Goal: Task Accomplishment & Management: Use online tool/utility

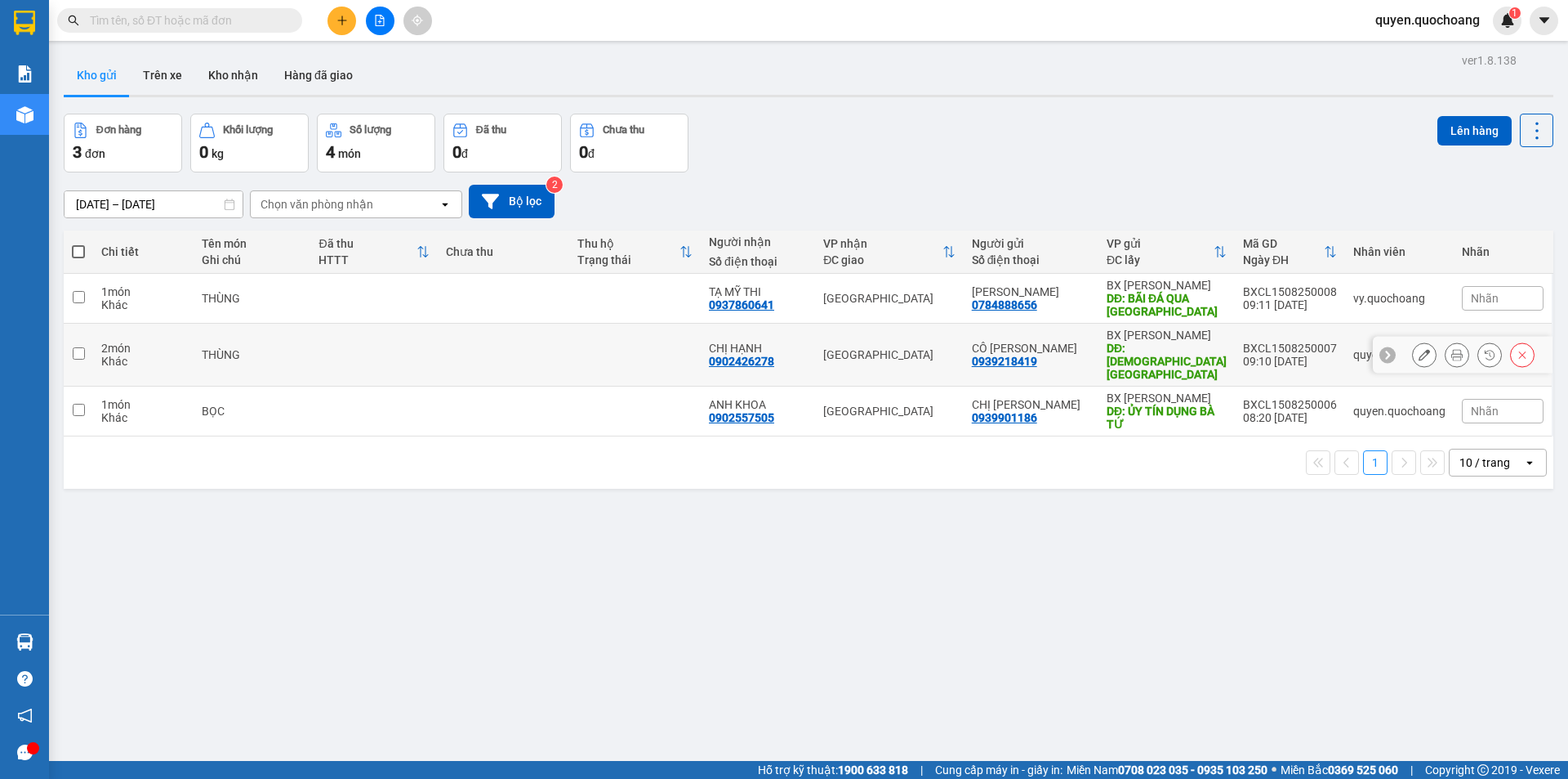
click at [1253, 355] on div "09:10 15/08" at bounding box center [1291, 361] width 94 height 13
checkbox input "true"
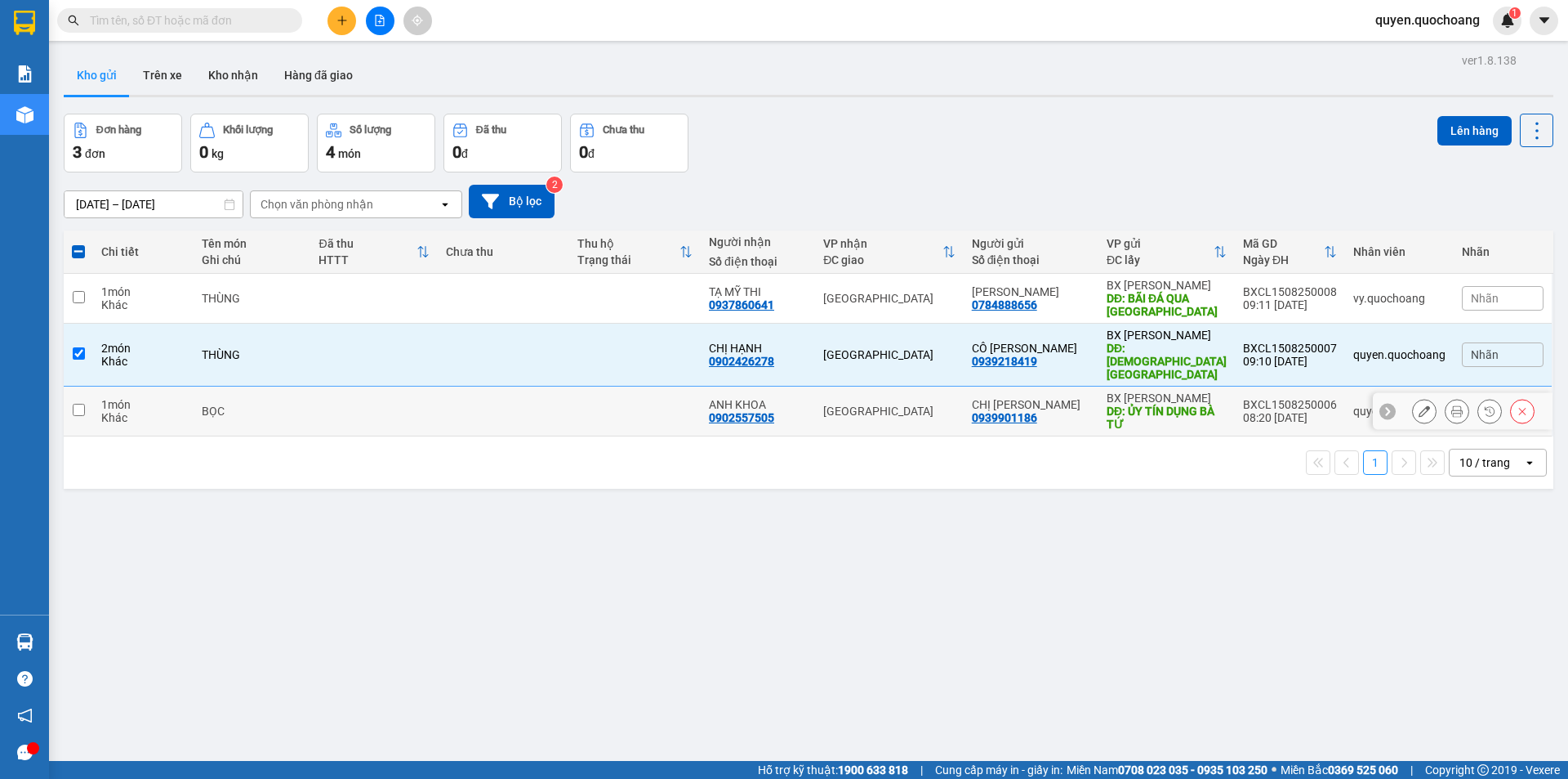
click at [1244, 398] on div "BXCL1508250006" at bounding box center [1291, 404] width 94 height 13
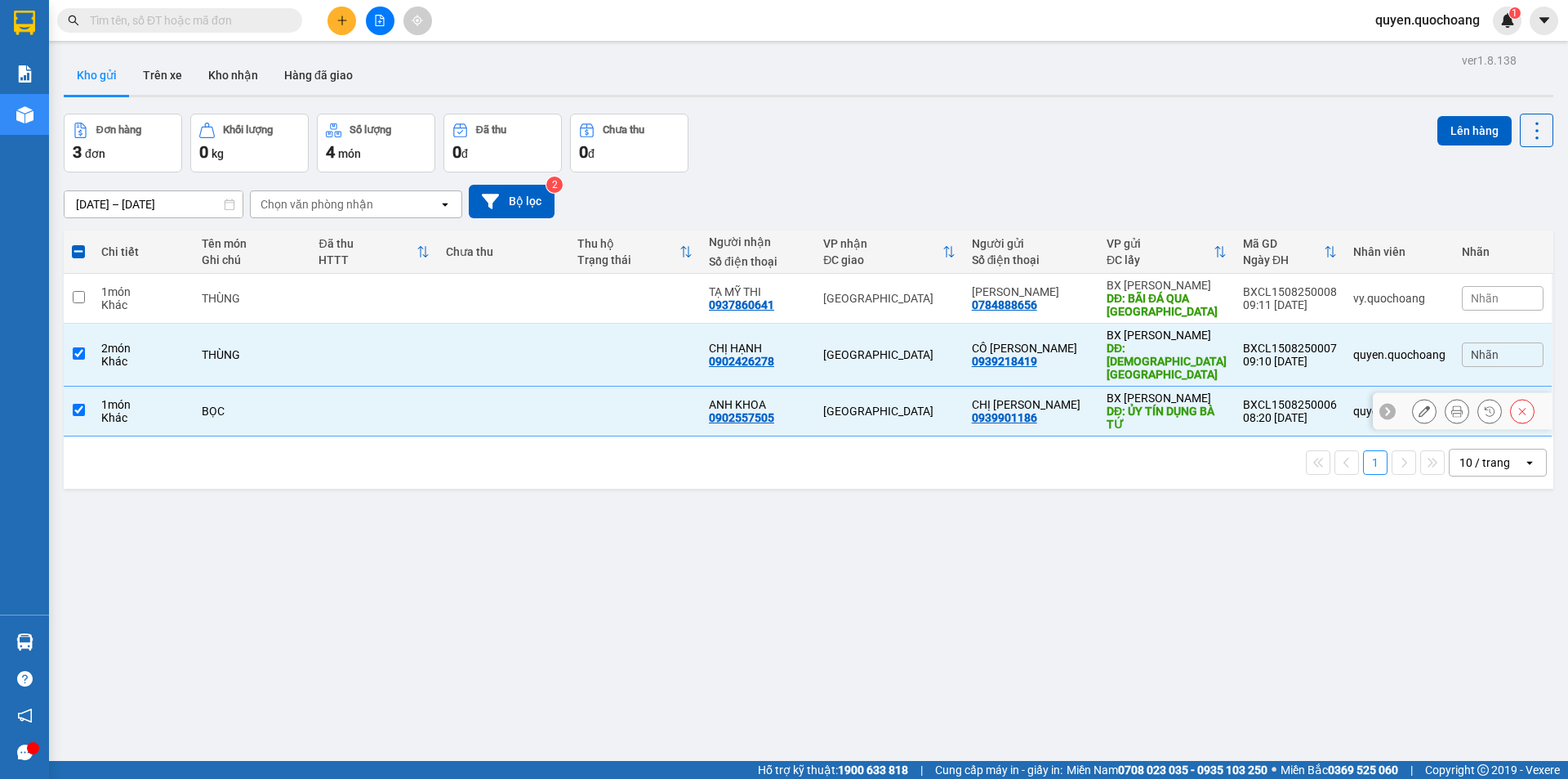
click at [1282, 398] on div "BXCL1508250006" at bounding box center [1291, 404] width 94 height 13
checkbox input "false"
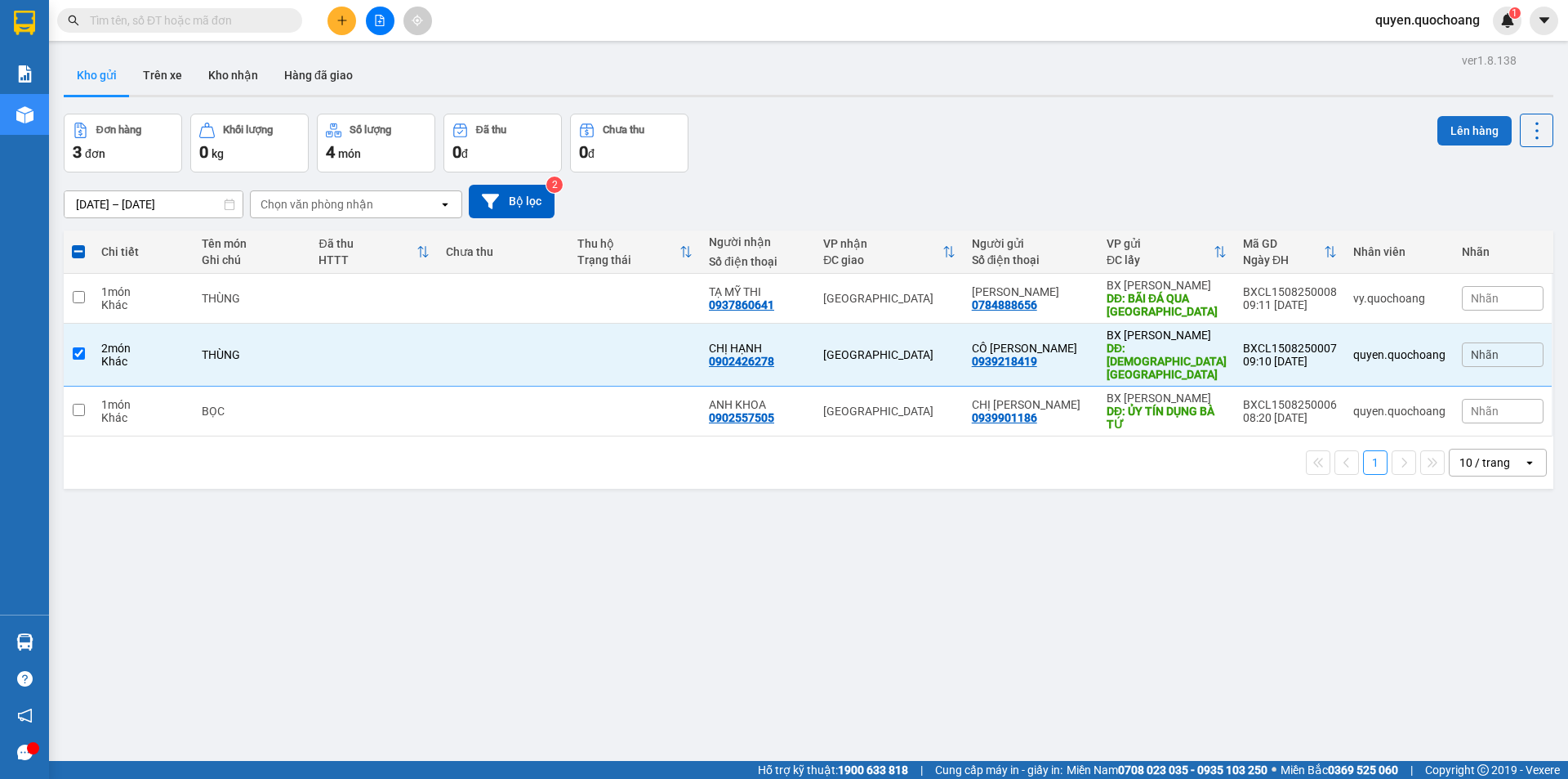
click at [1458, 131] on button "Lên hàng" at bounding box center [1474, 130] width 74 height 29
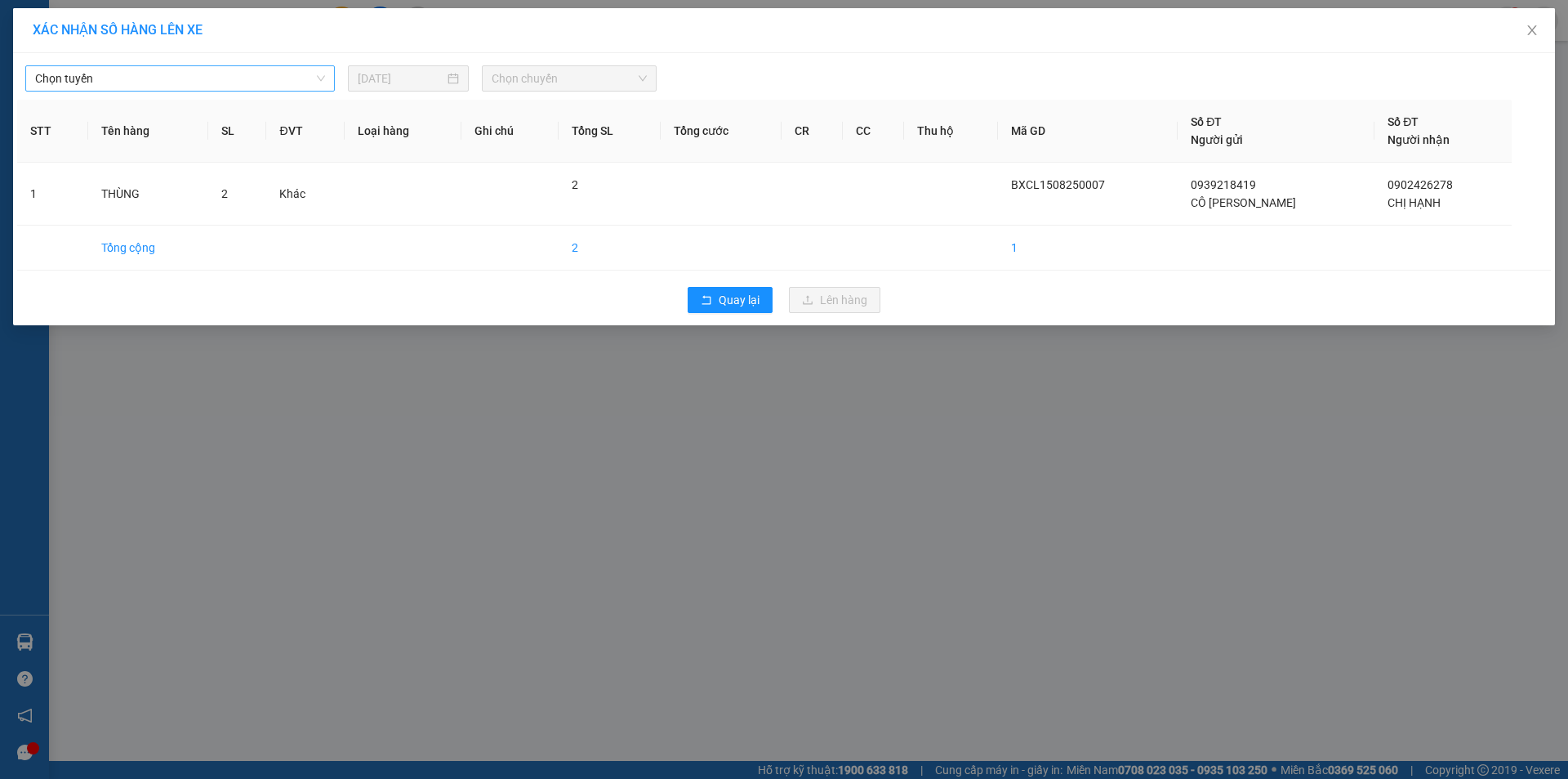
click at [267, 72] on span "Chọn tuyến" at bounding box center [180, 78] width 290 height 25
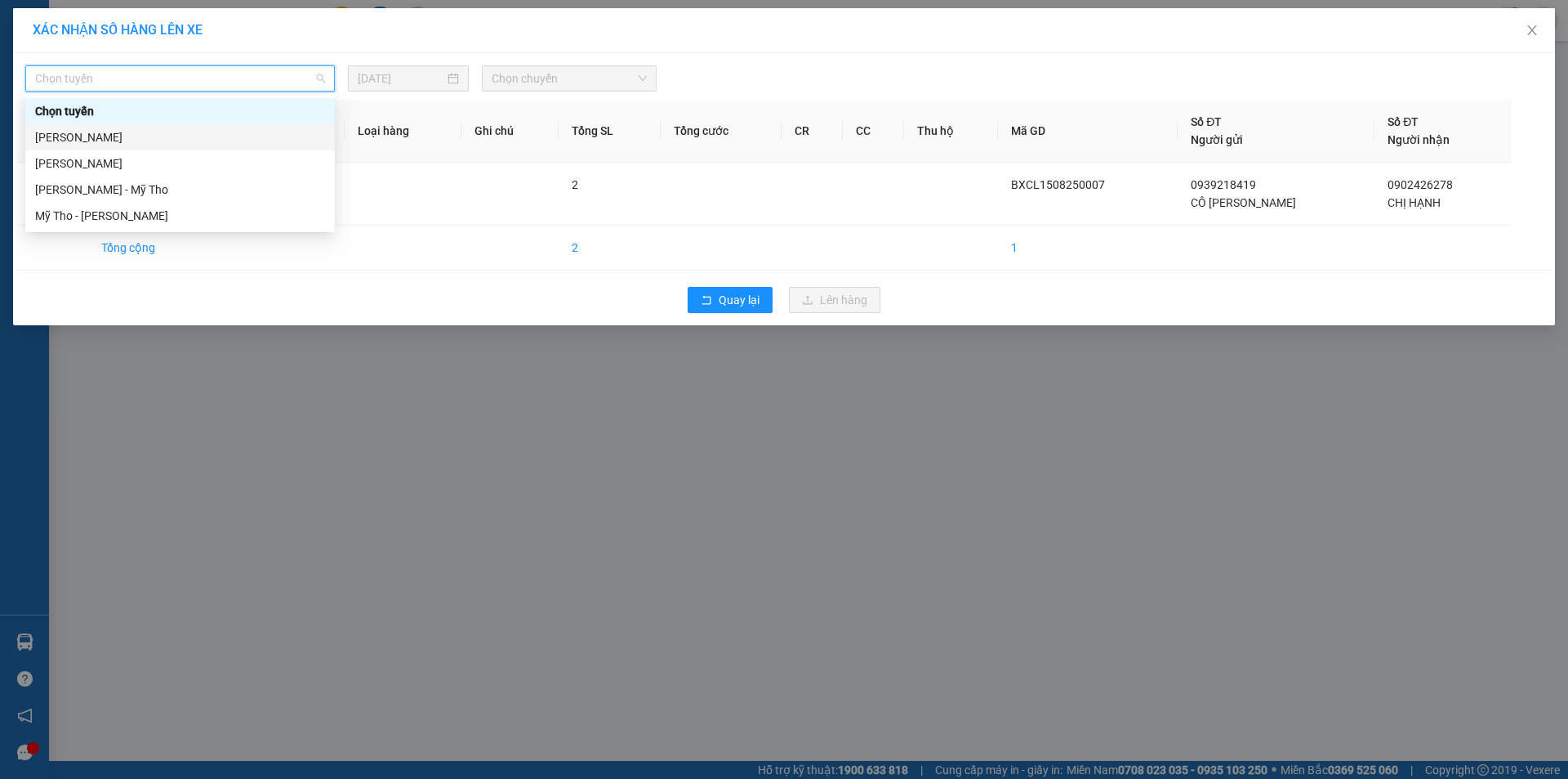
click at [223, 136] on div "Cao Lãnh - Hồ Chí Minh" at bounding box center [180, 137] width 290 height 18
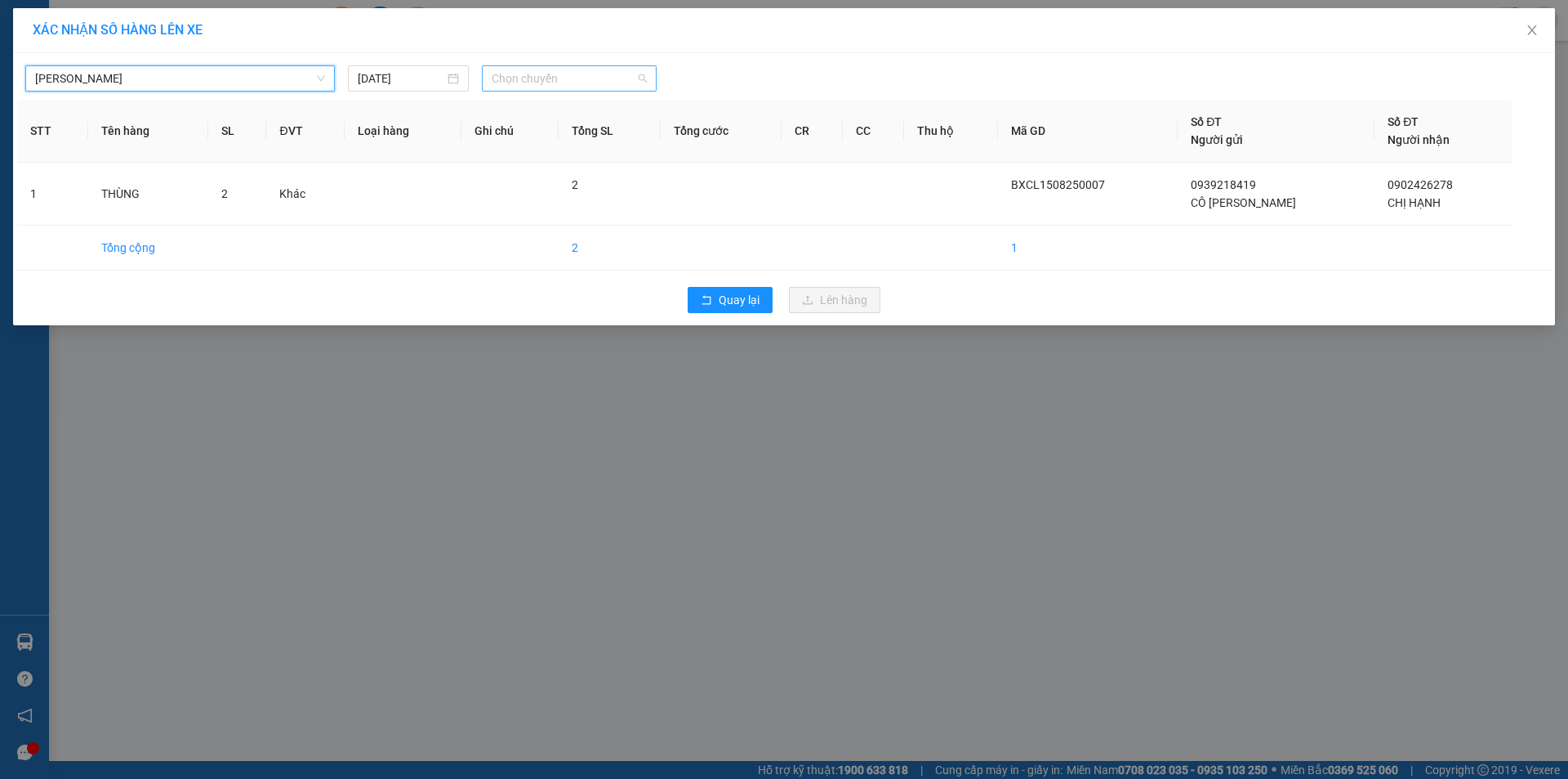
click at [560, 88] on span "Chọn chuyến" at bounding box center [569, 78] width 155 height 25
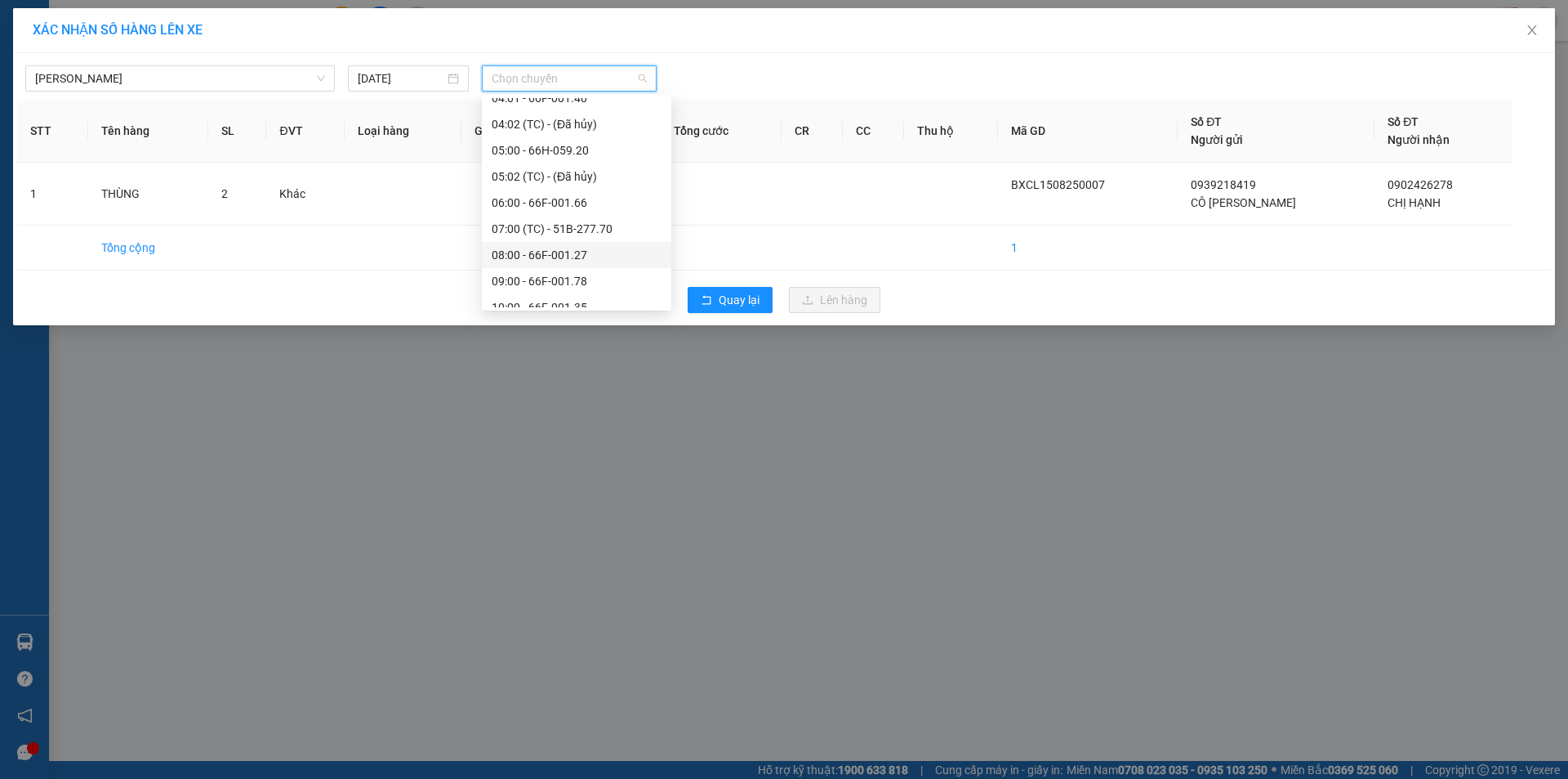
scroll to position [408, 0]
click at [564, 256] on div "10:01 (TC) - 66F-001.71" at bounding box center [577, 252] width 170 height 18
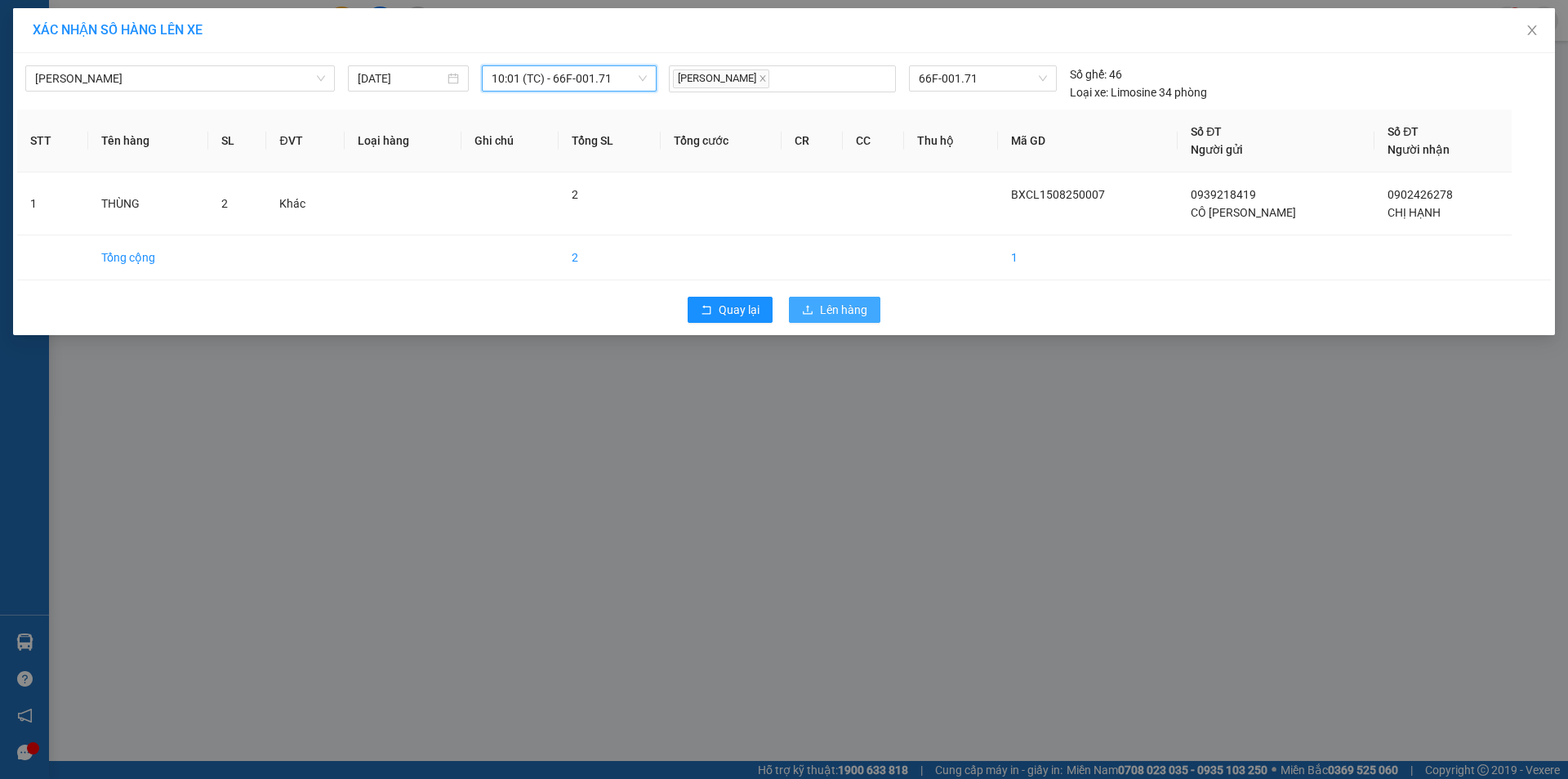
click at [810, 309] on icon "upload" at bounding box center [807, 309] width 11 height 11
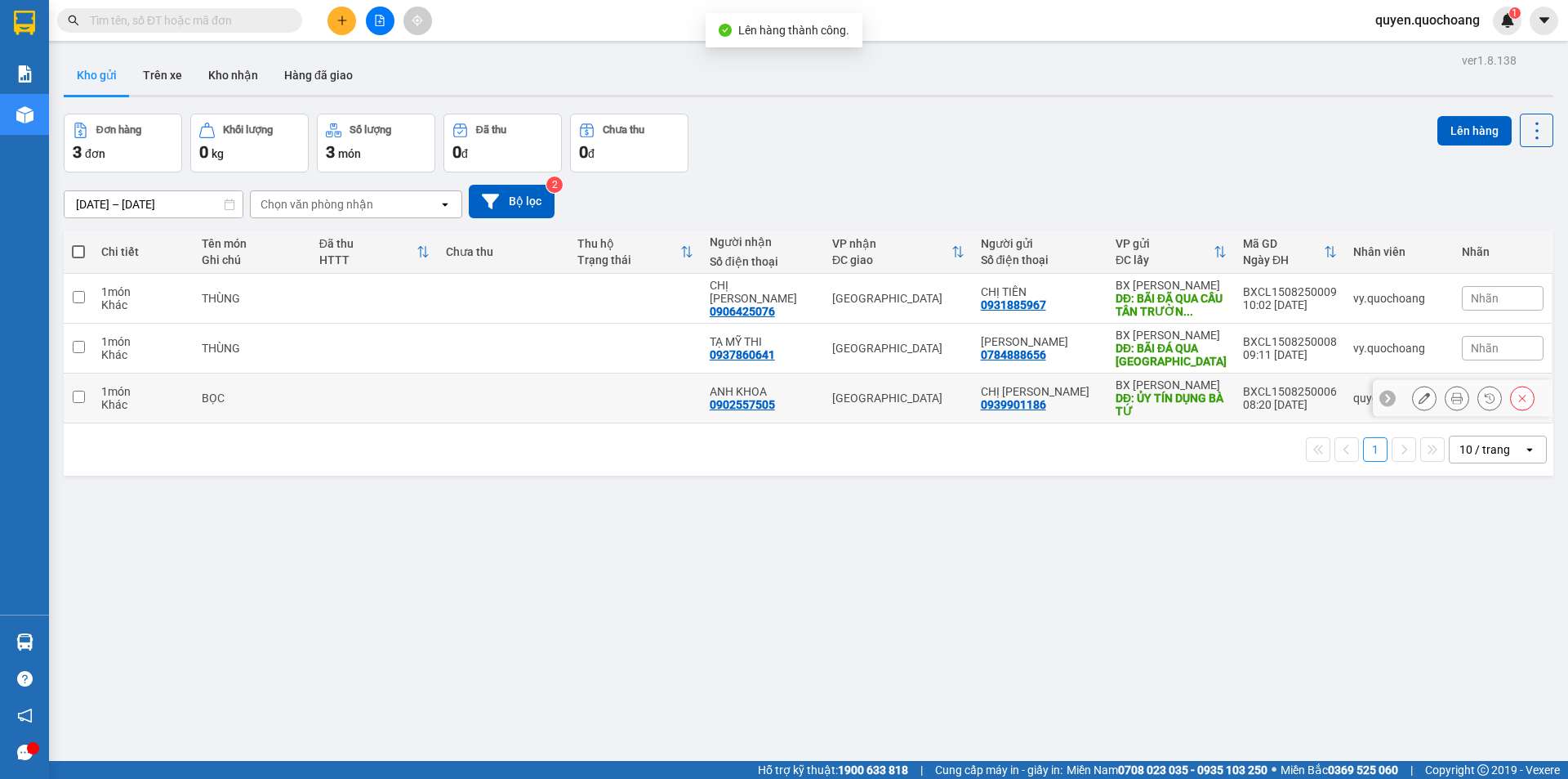
click at [1238, 402] on td "BXCL1508250006 08:20 15/08" at bounding box center [1290, 398] width 110 height 50
checkbox input "true"
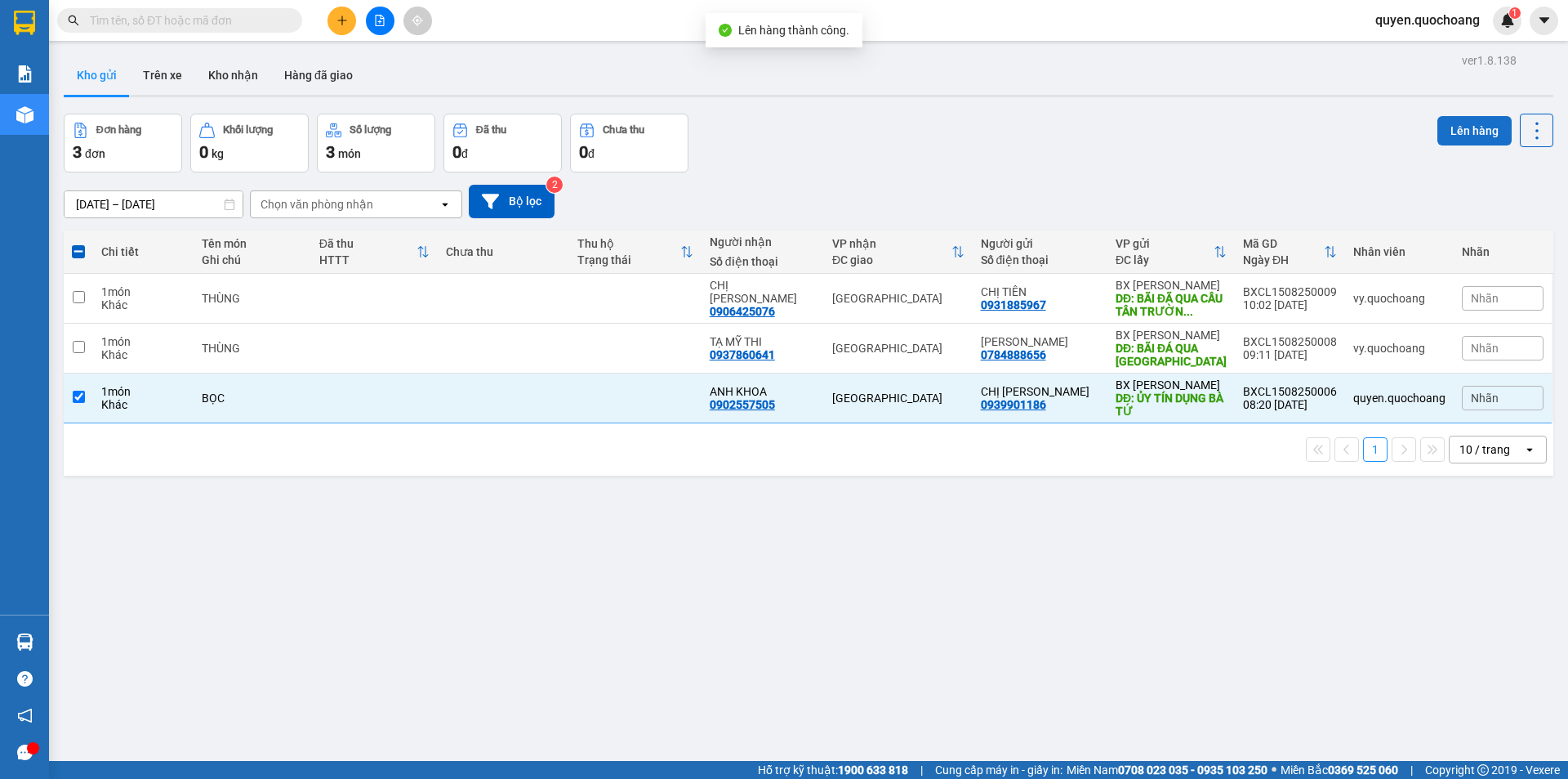
click at [1441, 125] on button "Lên hàng" at bounding box center [1474, 130] width 74 height 29
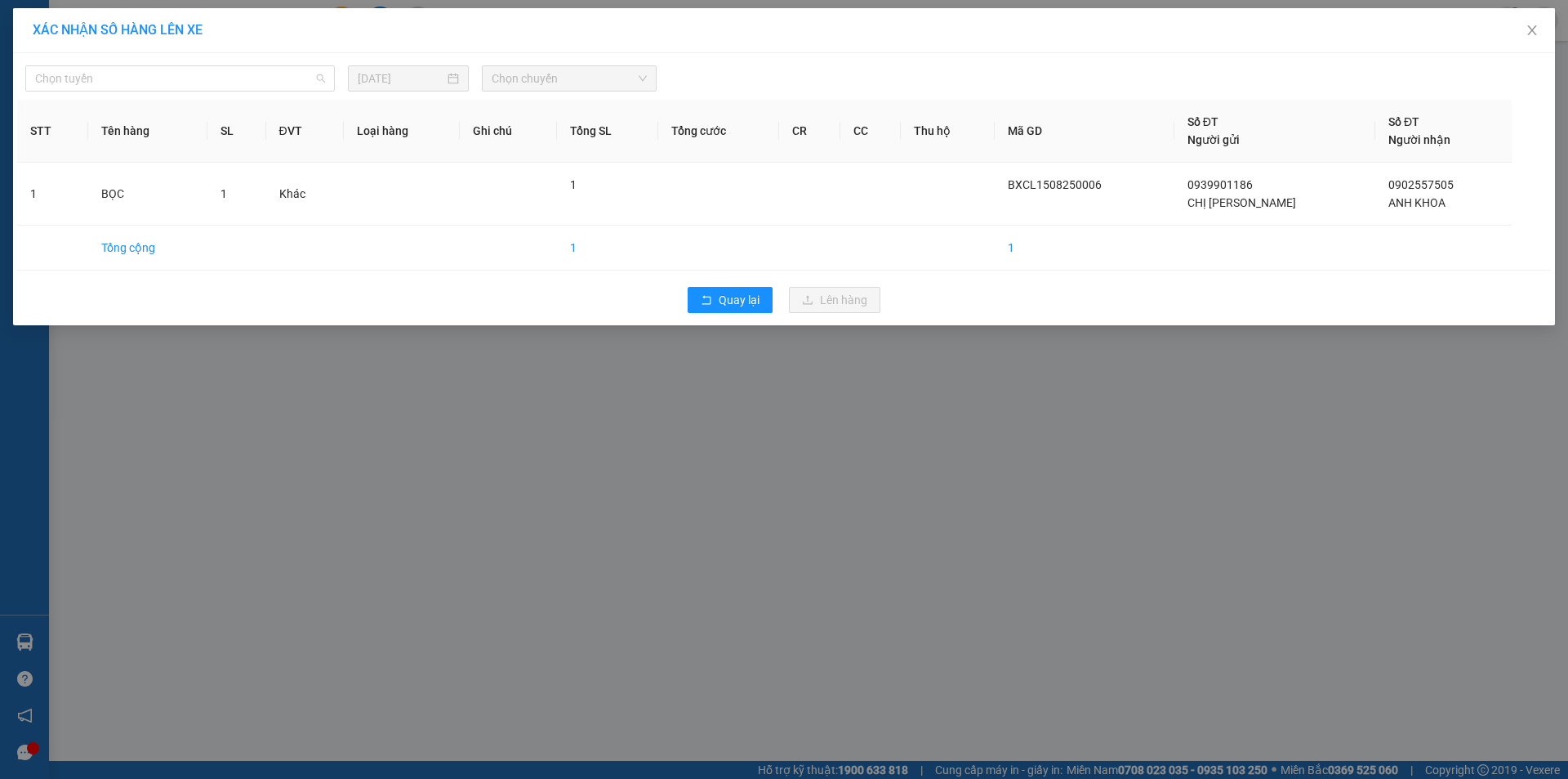
drag, startPoint x: 216, startPoint y: 79, endPoint x: 160, endPoint y: 138, distance: 81.3
click at [214, 90] on span "Chọn tuyến" at bounding box center [180, 78] width 290 height 25
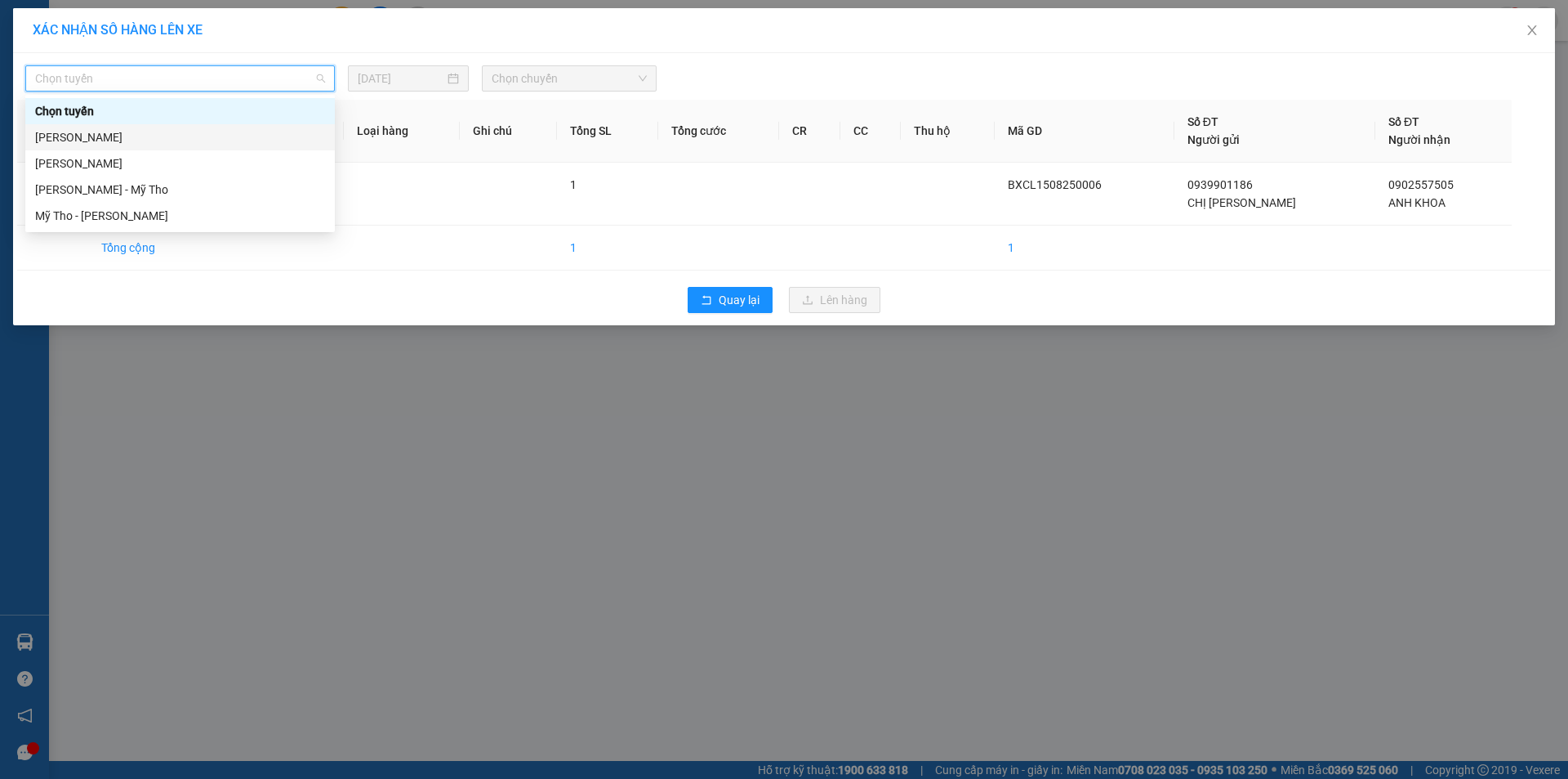
click at [152, 142] on div "Cao Lãnh - Hồ Chí Minh" at bounding box center [180, 137] width 290 height 18
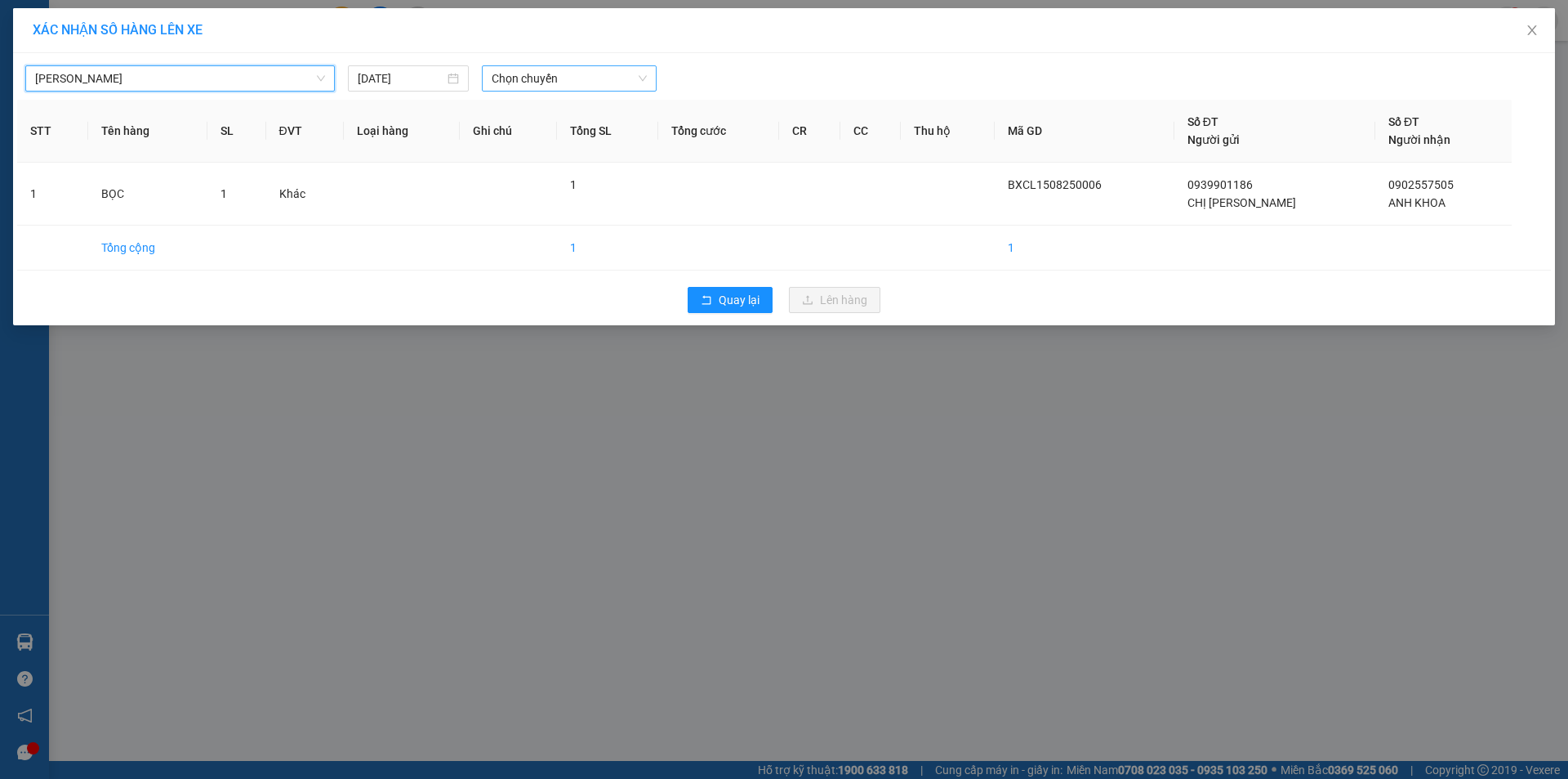
click at [578, 84] on span "Chọn chuyến" at bounding box center [569, 78] width 155 height 25
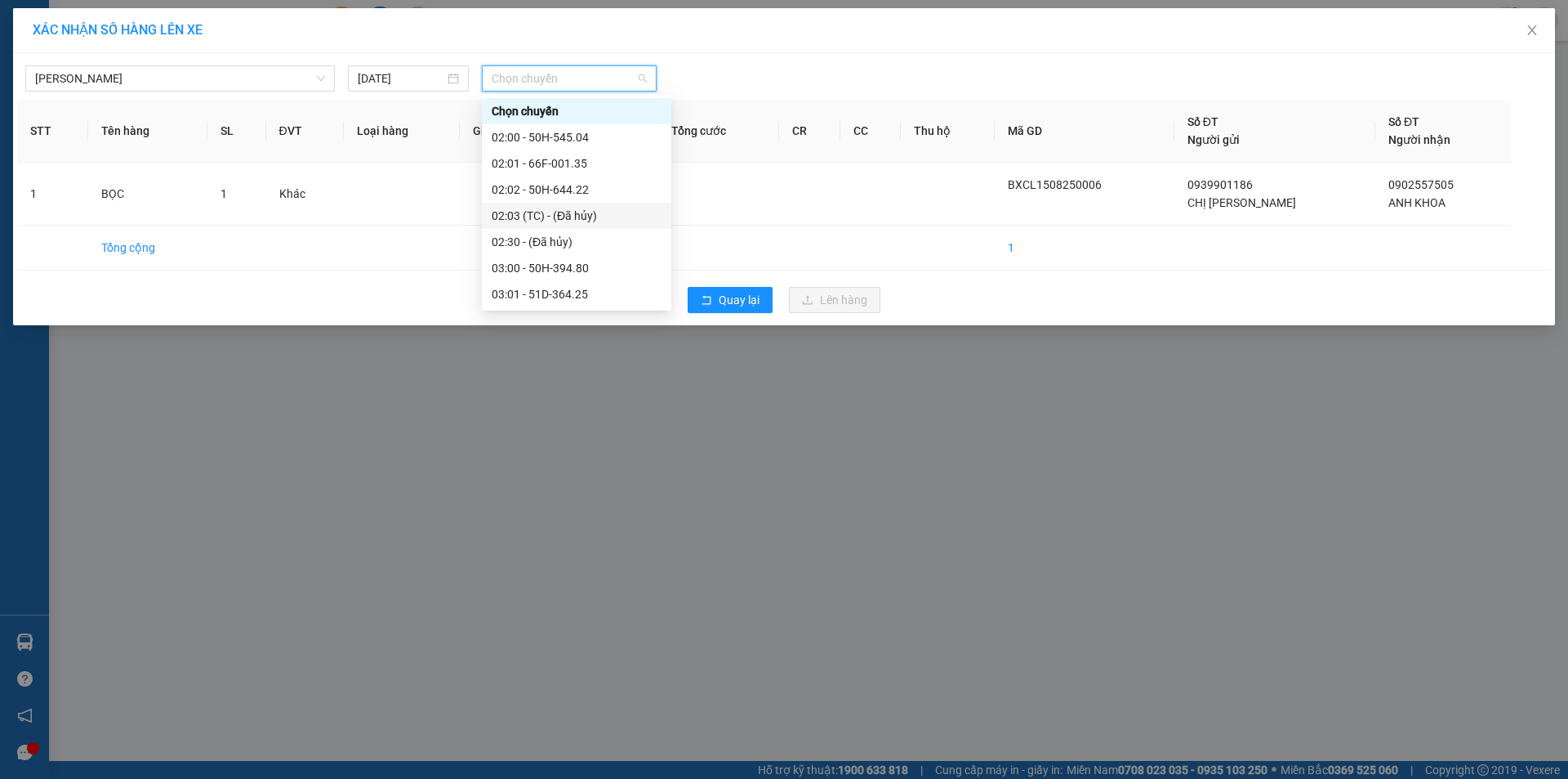
scroll to position [408, 0]
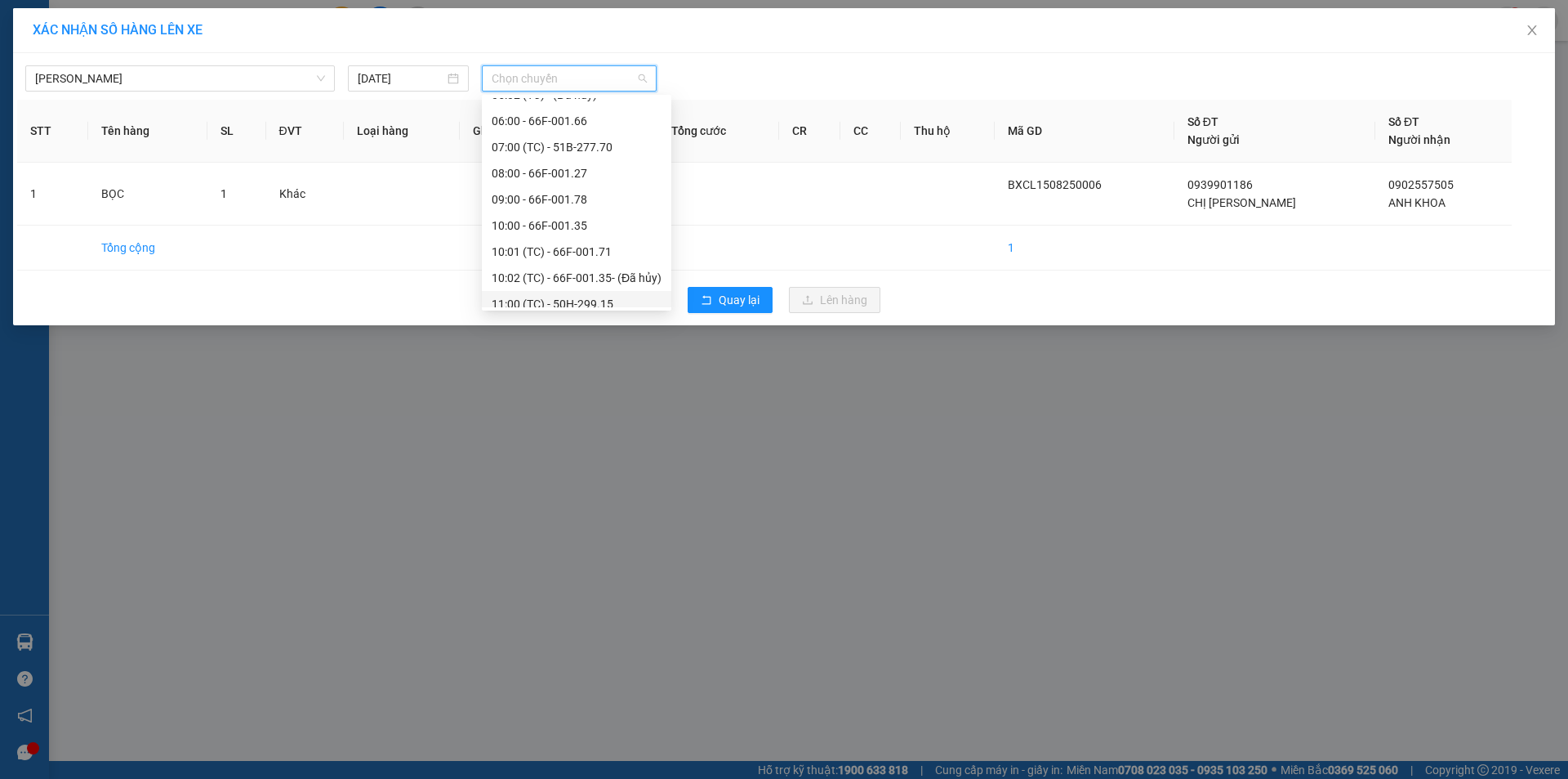
click at [556, 304] on div "11:00 (TC) - 50H-299.15" at bounding box center [577, 304] width 170 height 18
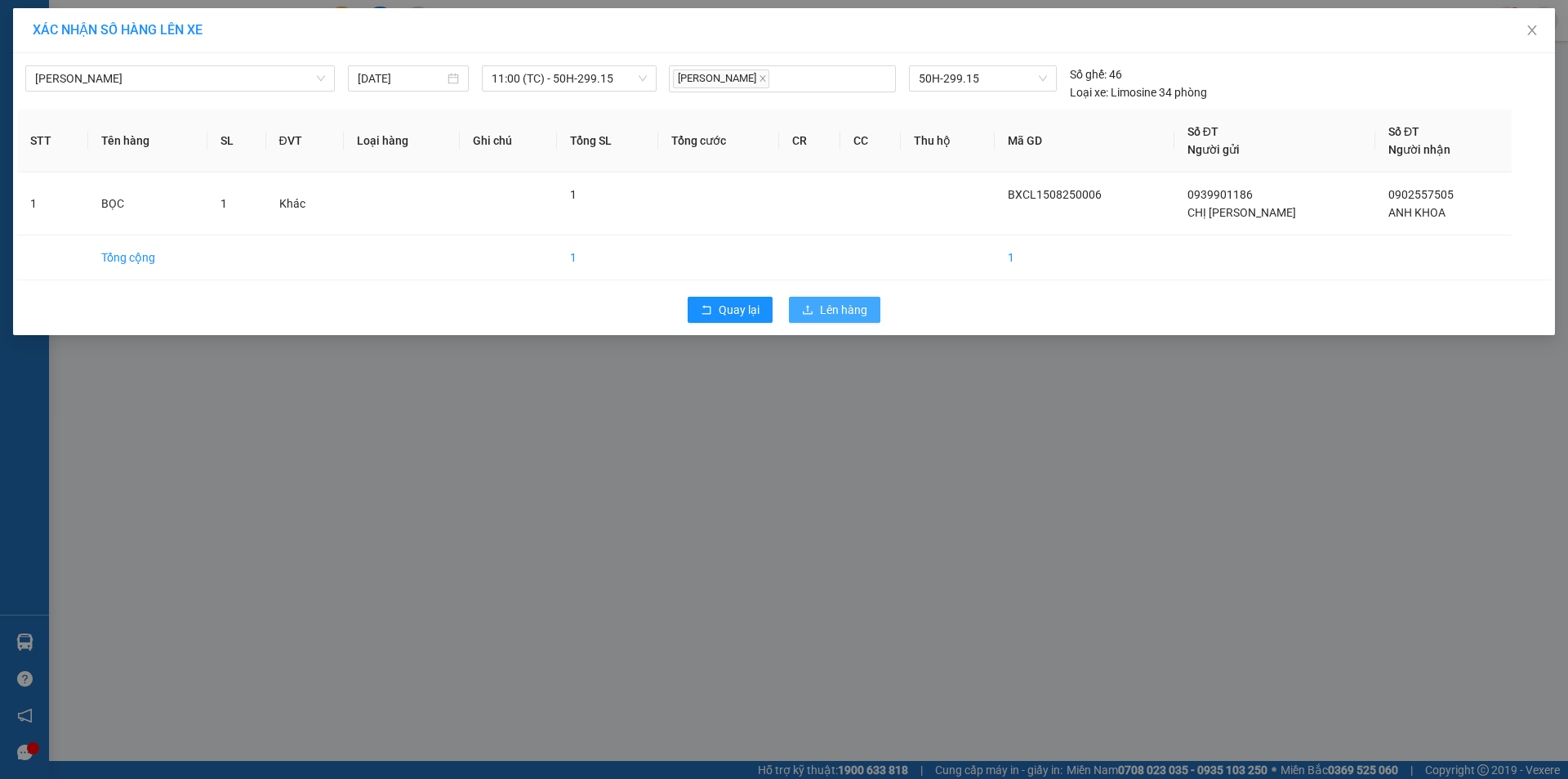
click at [827, 307] on span "Lên hàng" at bounding box center [843, 310] width 47 height 18
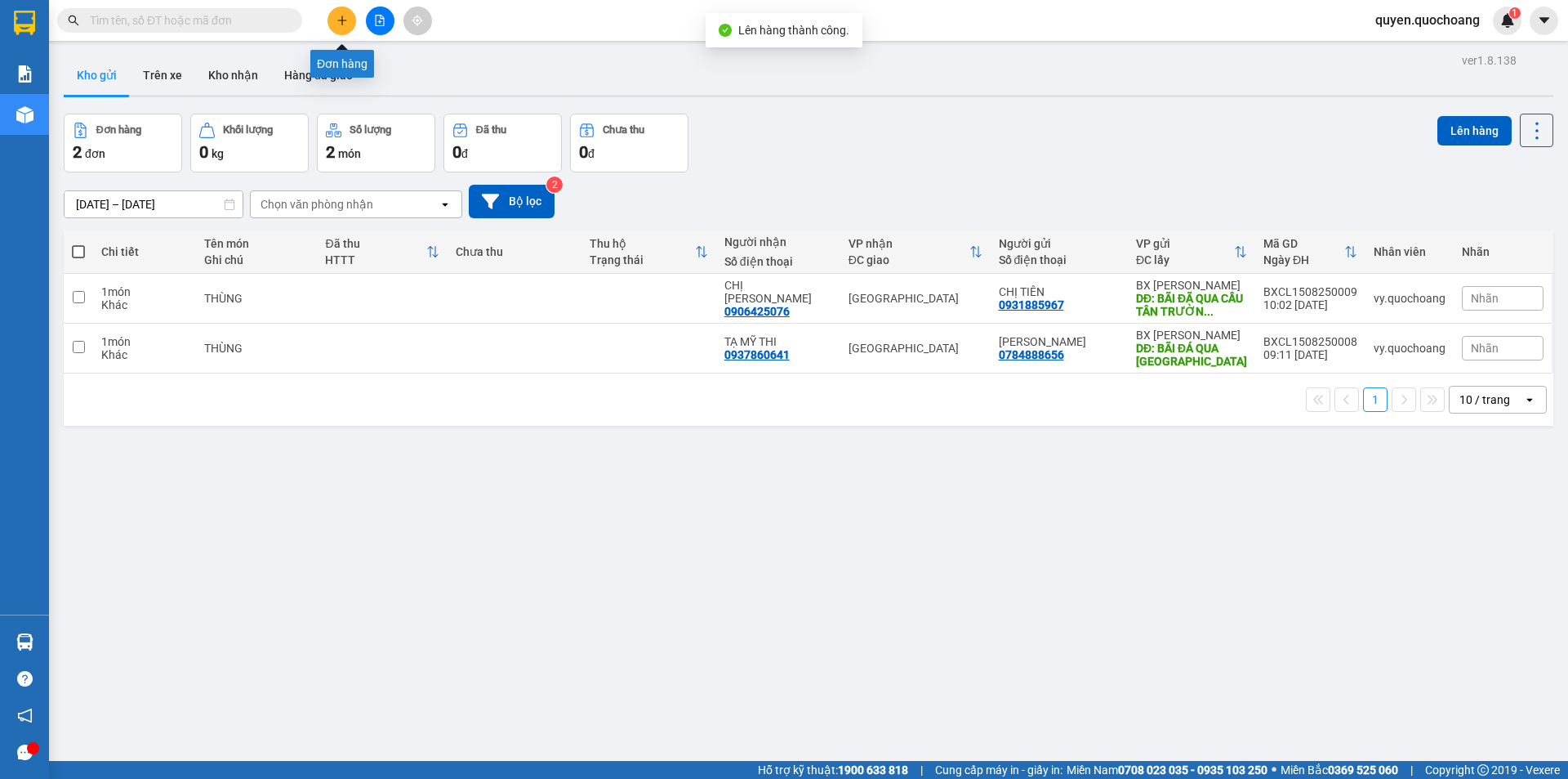
click at [344, 16] on icon "plus" at bounding box center [341, 20] width 11 height 11
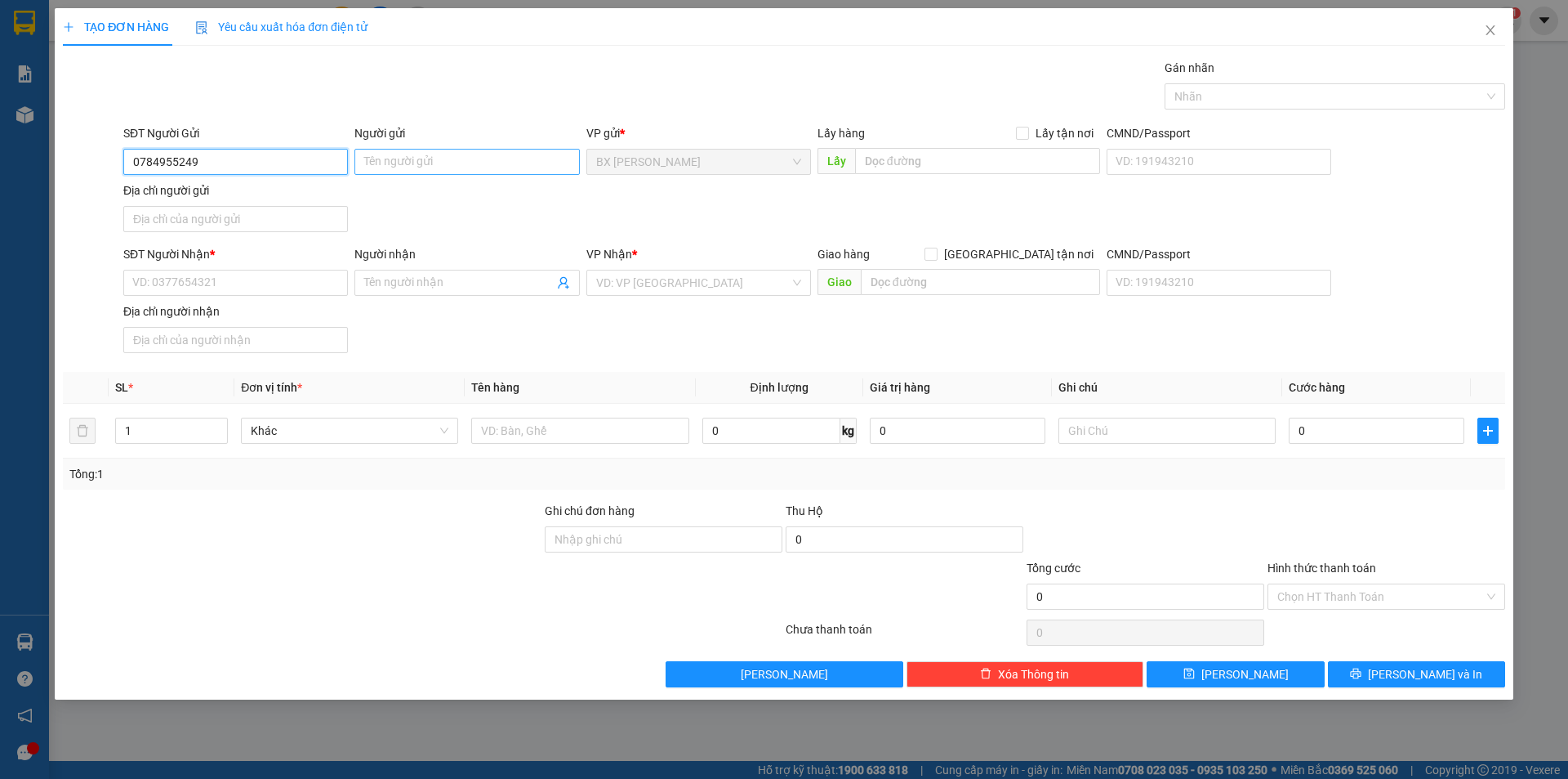
type input "0784955249"
click at [426, 164] on input "Người gửi" at bounding box center [466, 162] width 225 height 26
type input "CHỊ MÃNH"
click at [233, 289] on input "SĐT Người Nhận *" at bounding box center [236, 283] width 225 height 26
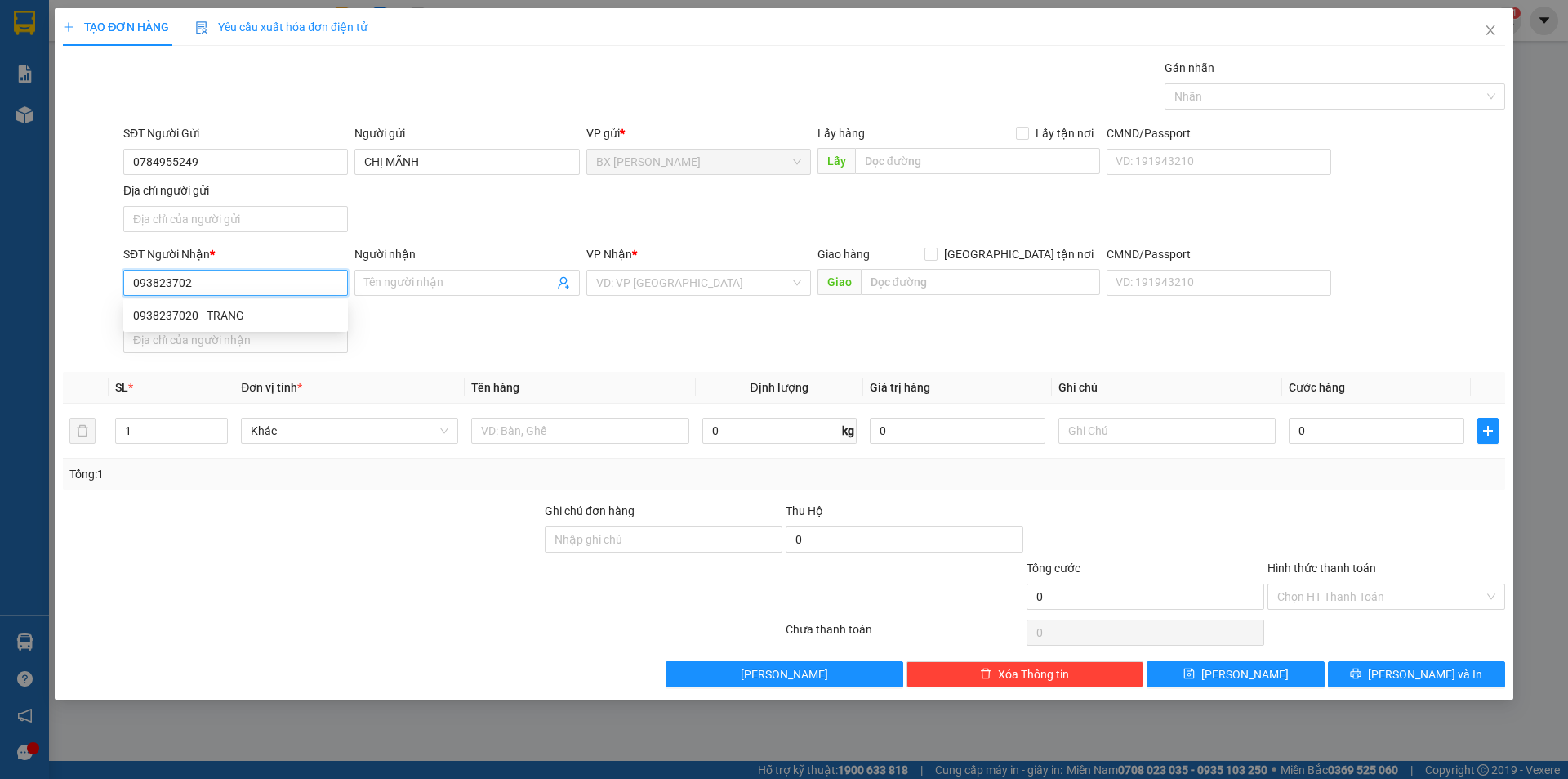
type input "0938237020"
click at [302, 315] on div "0938237020 - TRANG" at bounding box center [235, 316] width 205 height 18
type input "TRANG"
type input "0938237020"
click at [365, 284] on input "TRANG" at bounding box center [458, 283] width 189 height 18
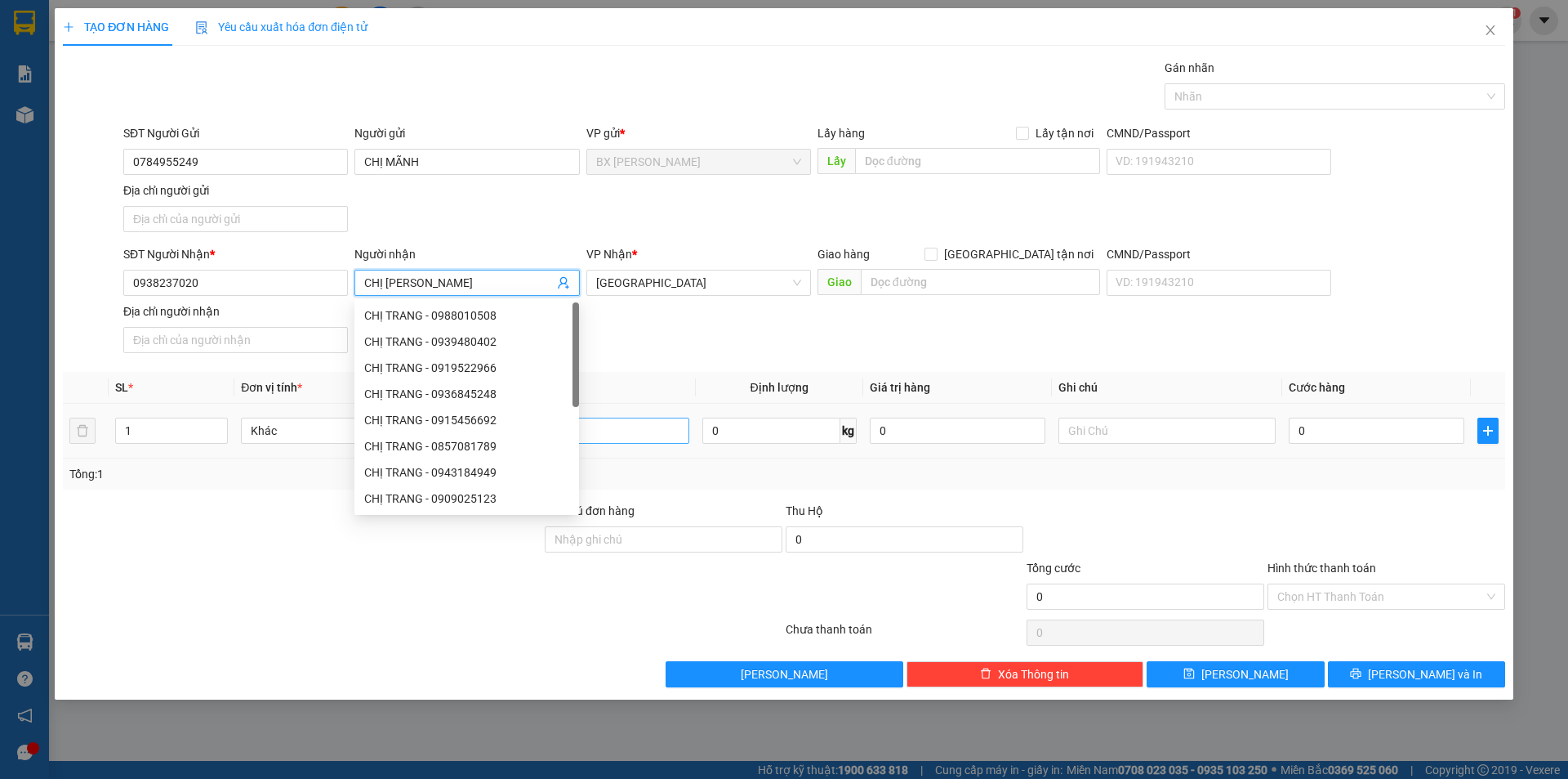
type input "CHỊ TRANG"
click at [581, 438] on input "text" at bounding box center [580, 430] width 218 height 26
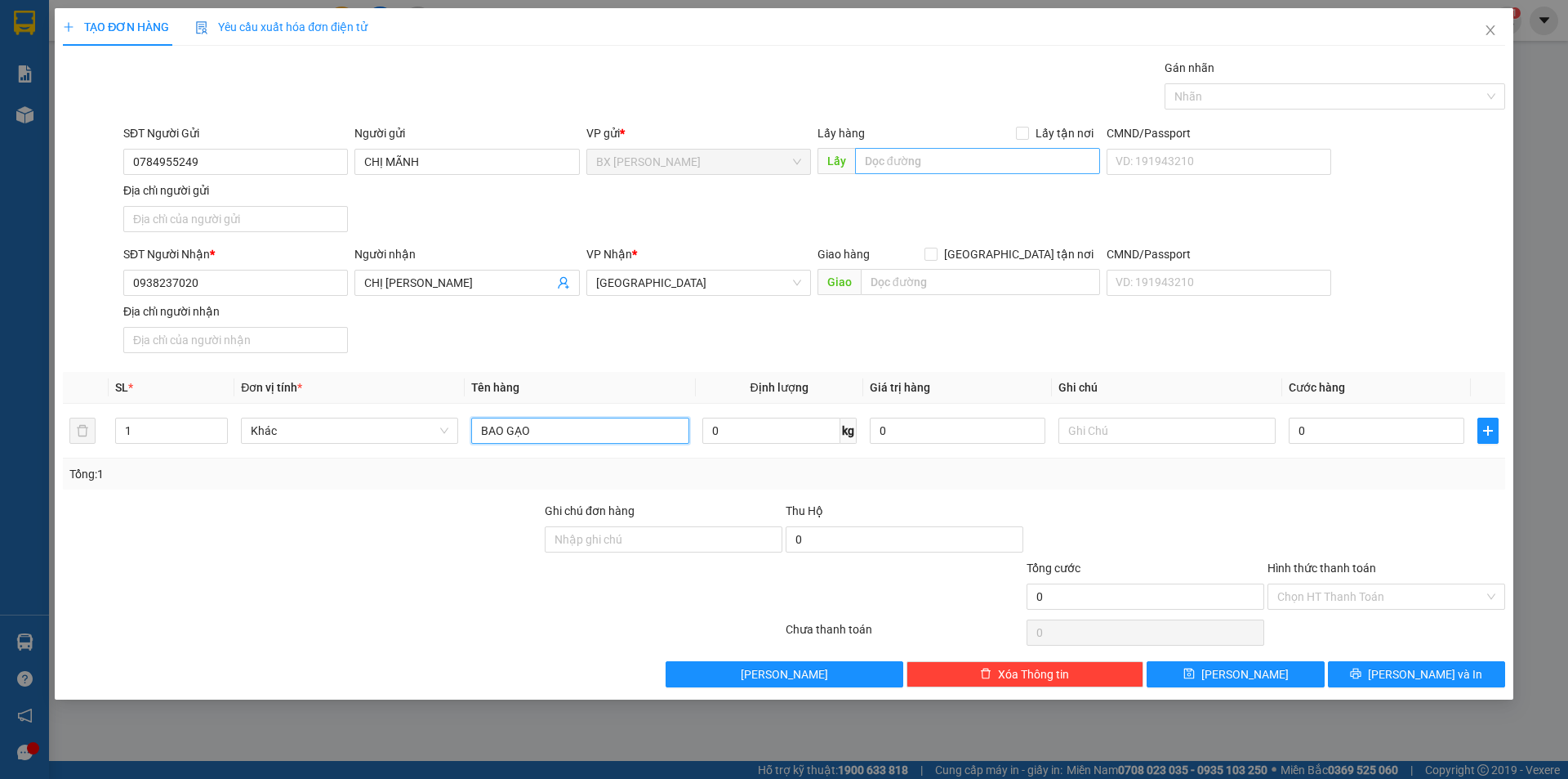
type input "BAO GẠO"
click at [950, 160] on input "text" at bounding box center [978, 161] width 246 height 26
type input "CHỢ MỸ HỘI"
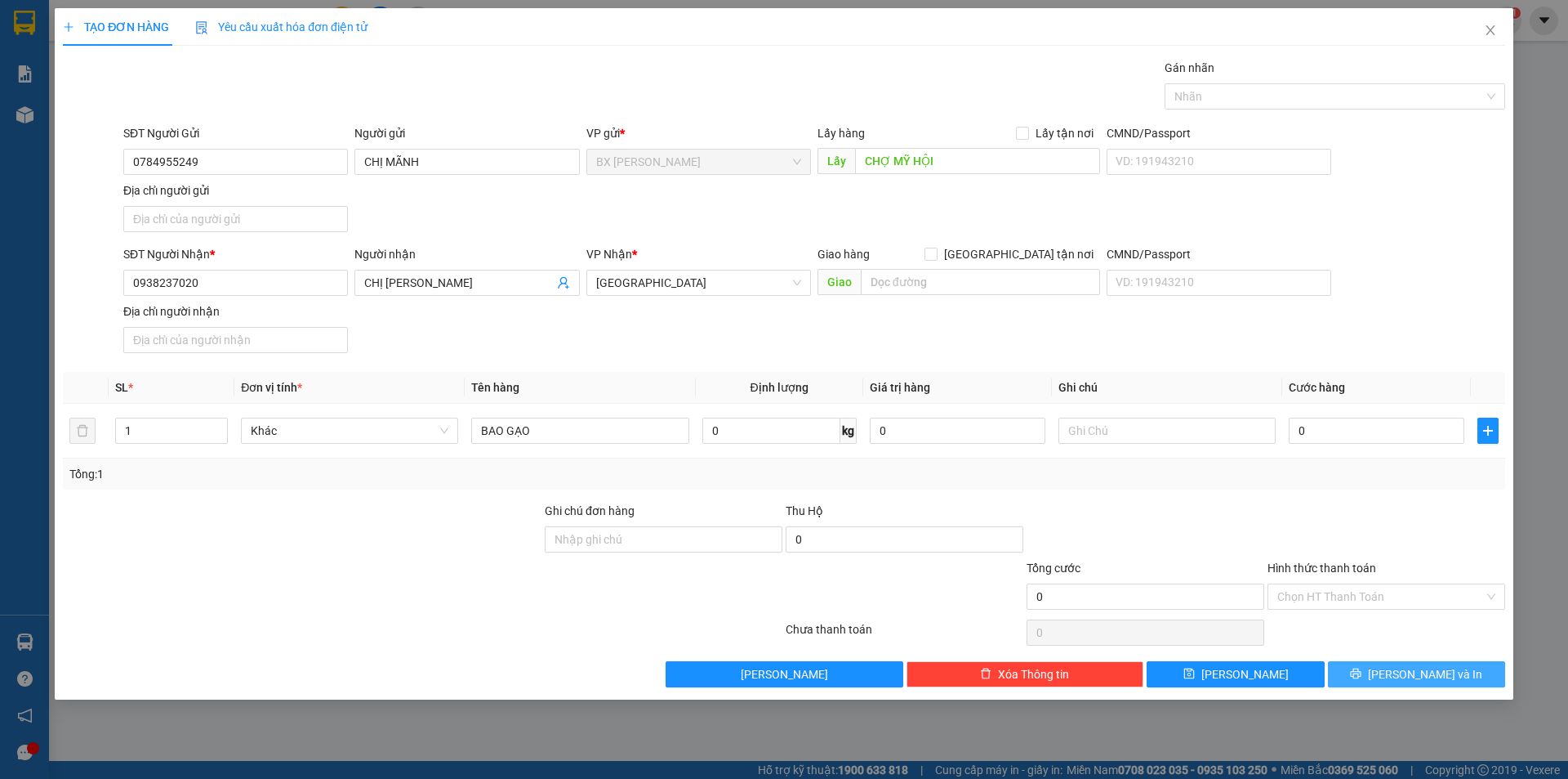
click at [1401, 682] on button "Lưu và In" at bounding box center [1417, 674] width 178 height 26
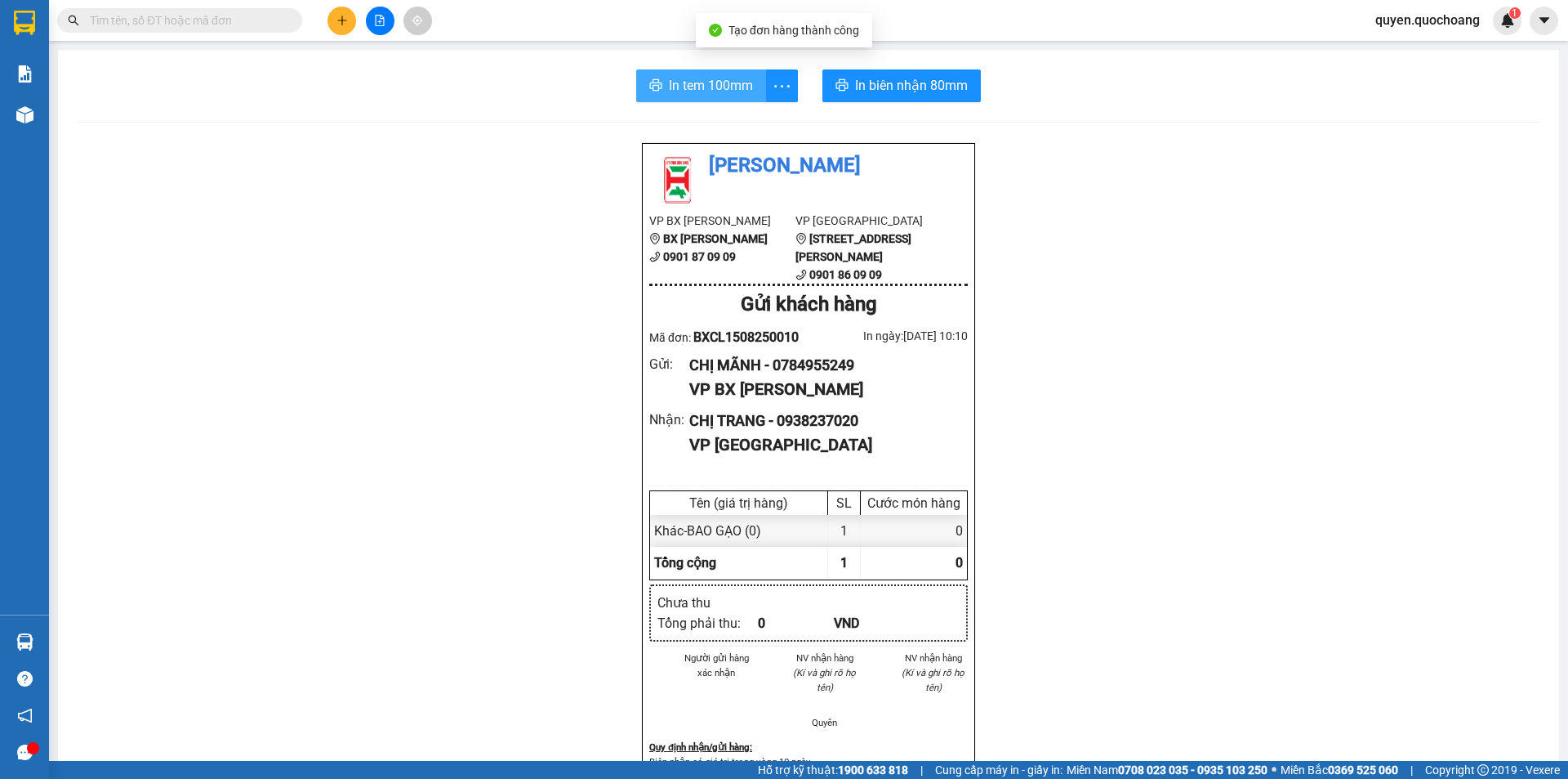
click at [729, 83] on span "In tem 100mm" at bounding box center [711, 85] width 84 height 20
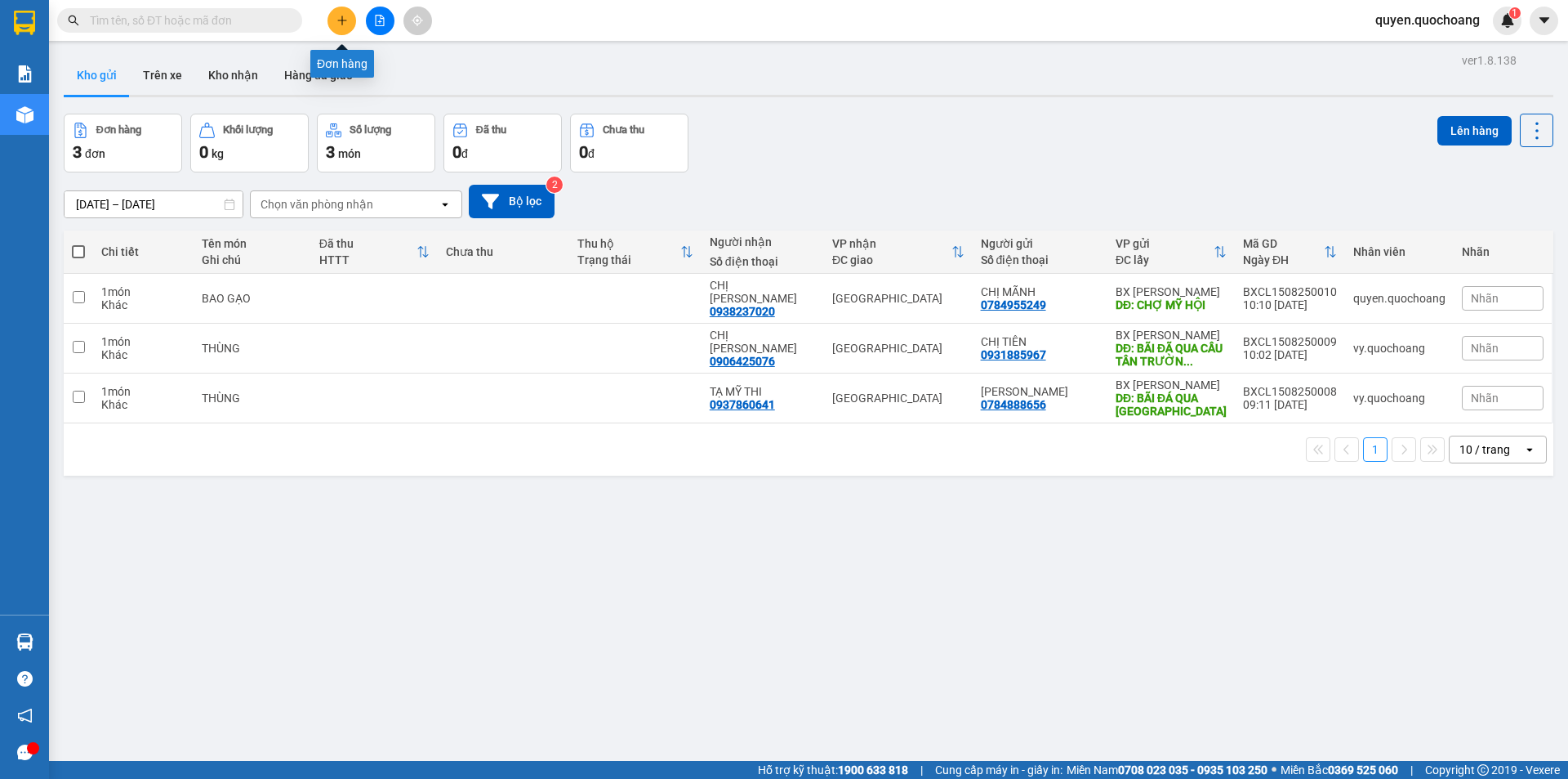
click at [349, 20] on button at bounding box center [341, 21] width 29 height 29
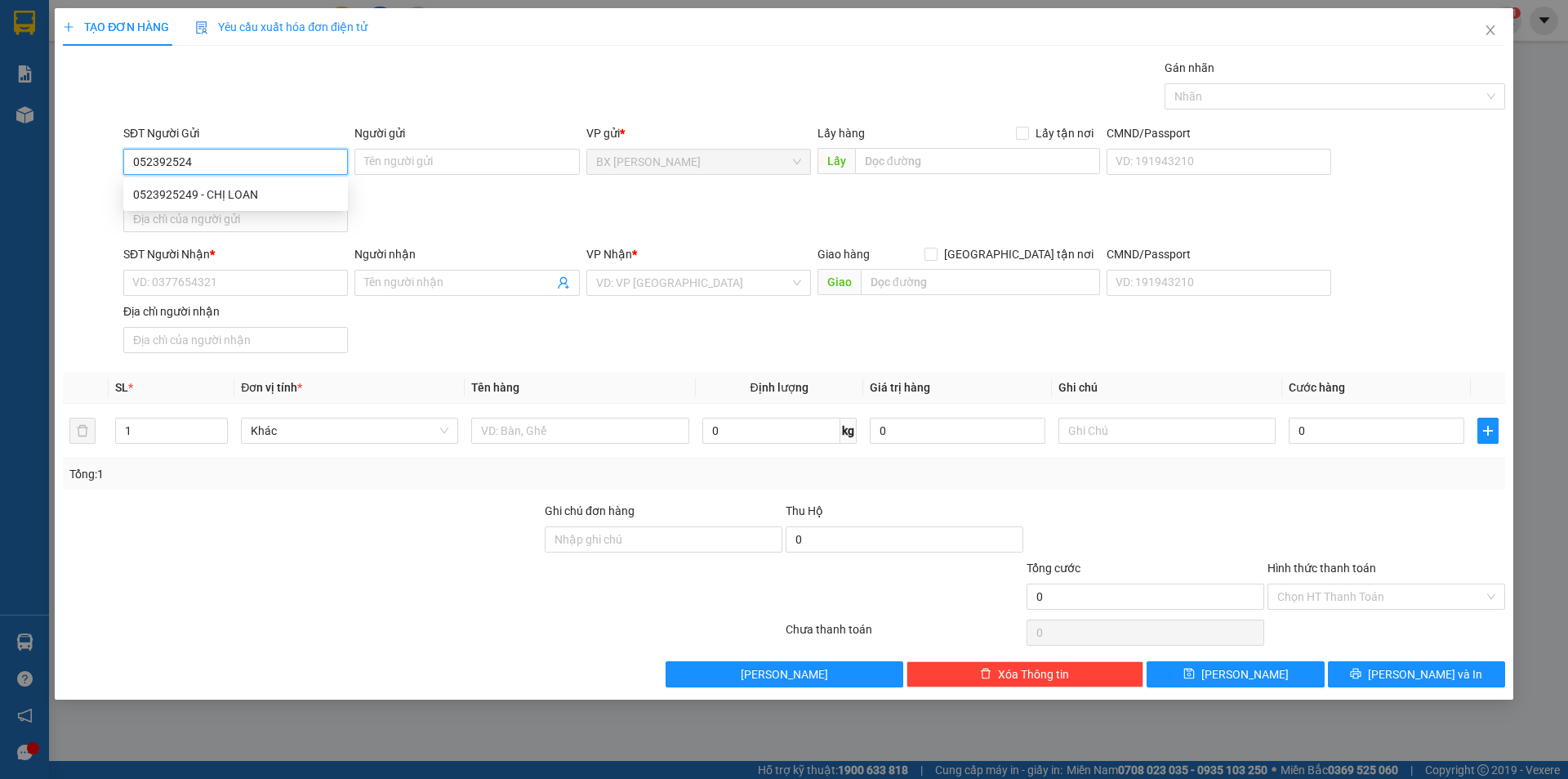
type input "0523925249"
click at [275, 193] on div "0523925249 - CHỊ LOAN" at bounding box center [235, 195] width 205 height 18
type input "CHỊ LOAN"
type input "0523925249"
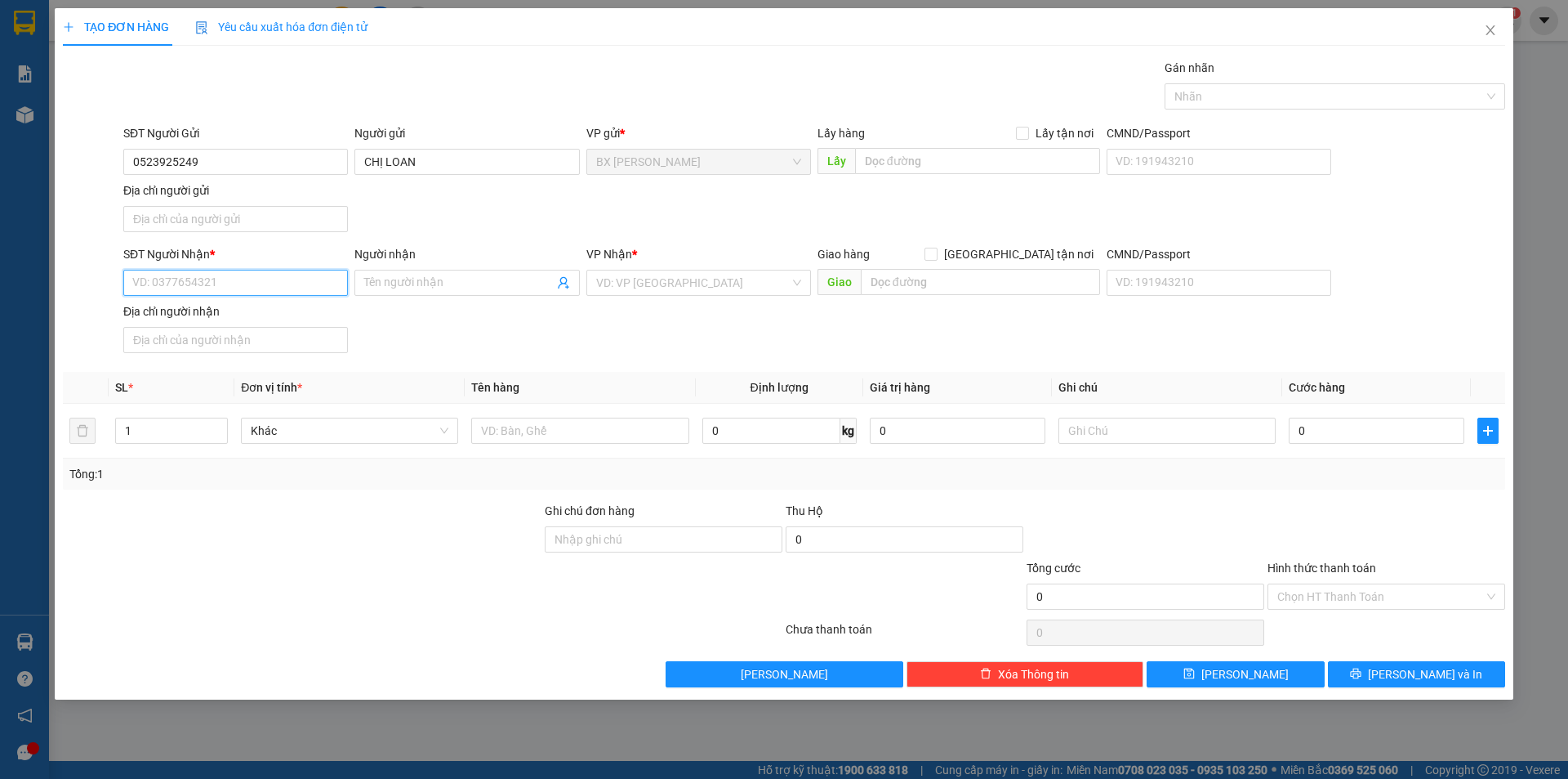
click at [267, 291] on input "SĐT Người Nhận *" at bounding box center [236, 283] width 225 height 26
type input "0918040335"
click at [281, 316] on div "0918040335 - BÙI VĂN PHƯƠNG" at bounding box center [235, 316] width 205 height 18
type input "BÙI VĂN PHƯƠNG"
type input "0918040335"
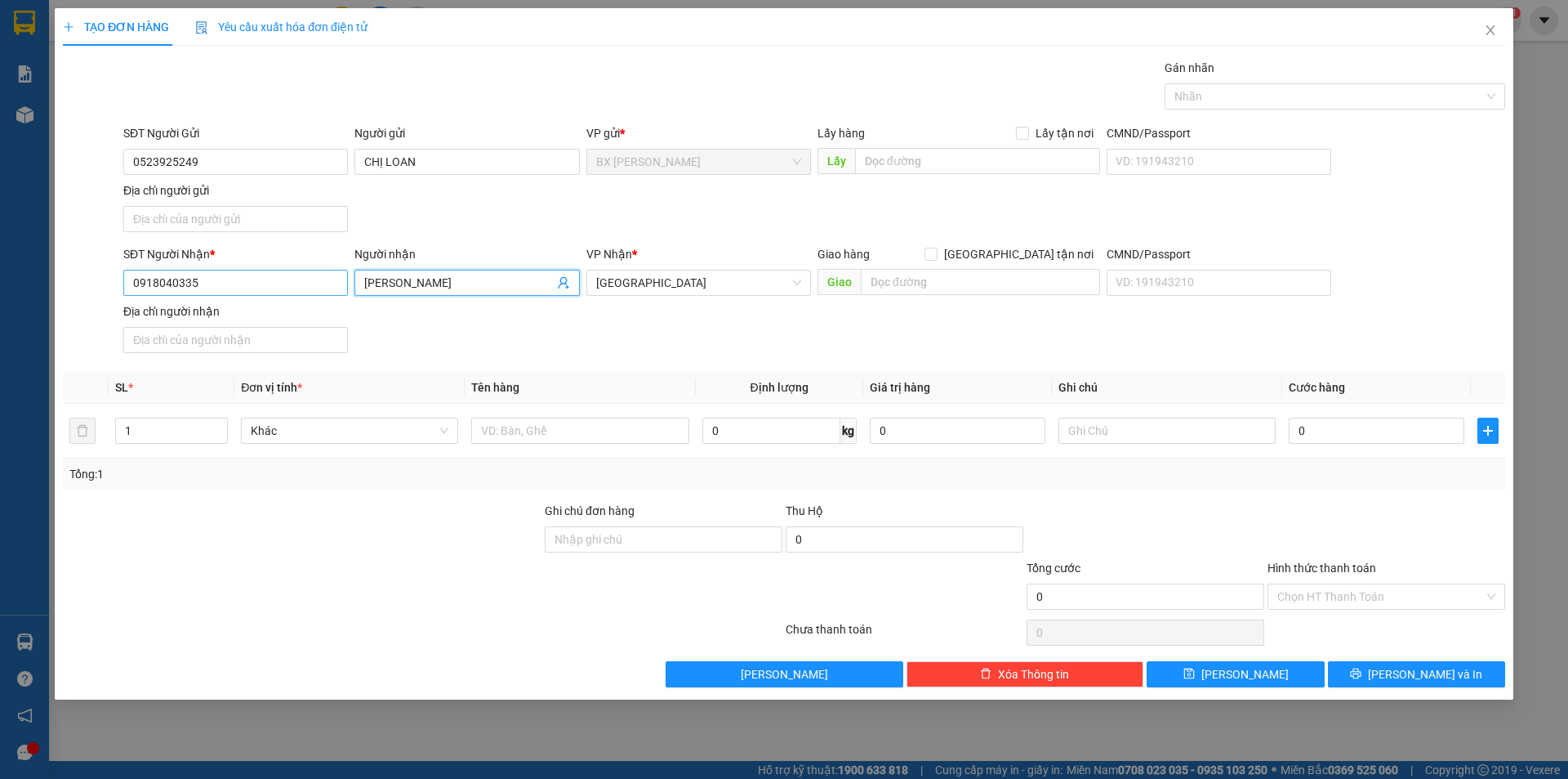
drag, startPoint x: 405, startPoint y: 282, endPoint x: 234, endPoint y: 292, distance: 171.3
click at [234, 292] on div "SĐT Người Nhận * 0918040335 Người nhận BÙI VĂN PHƯƠNG BÙI VĂN PHƯƠNG VP Nhận * …" at bounding box center [813, 303] width 1388 height 115
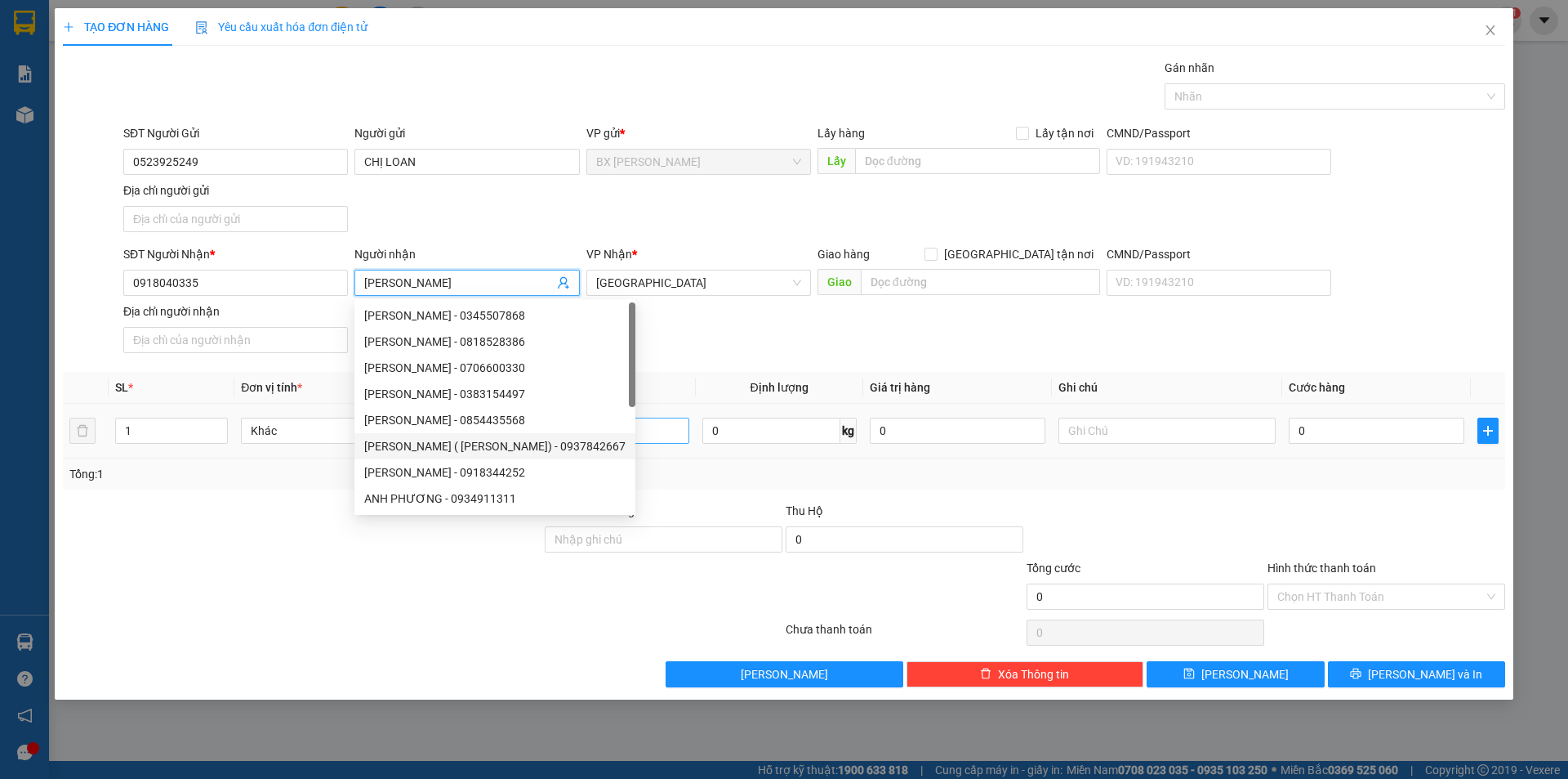
type input "[PERSON_NAME]"
click at [663, 427] on input "text" at bounding box center [580, 430] width 218 height 26
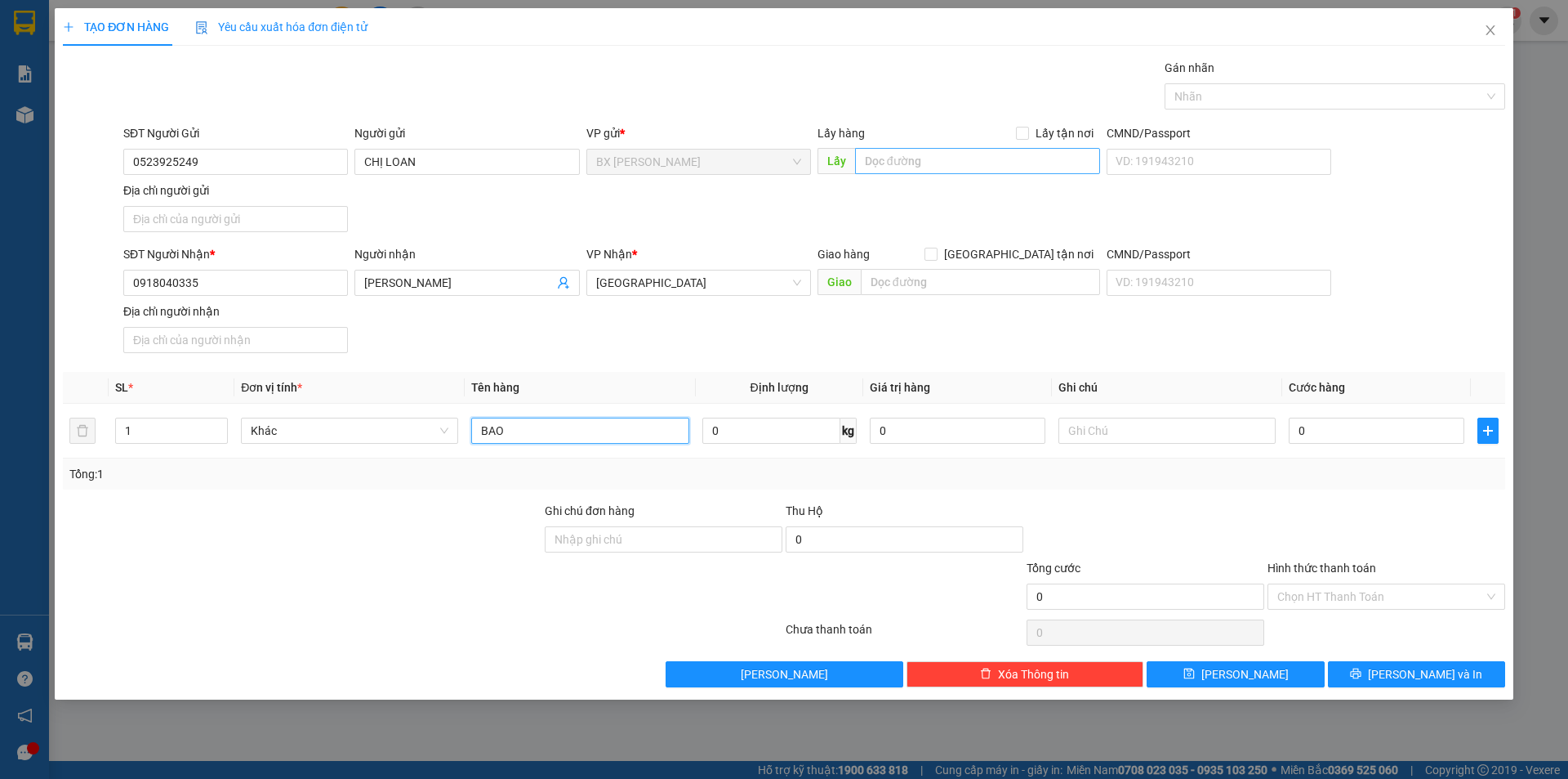
type input "BAO"
click at [914, 159] on input "text" at bounding box center [978, 161] width 246 height 26
type input "UB MỸ HỘI"
drag, startPoint x: 1370, startPoint y: 679, endPoint x: 1379, endPoint y: 677, distance: 9.2
click at [1371, 679] on button "Lưu và In" at bounding box center [1417, 674] width 178 height 26
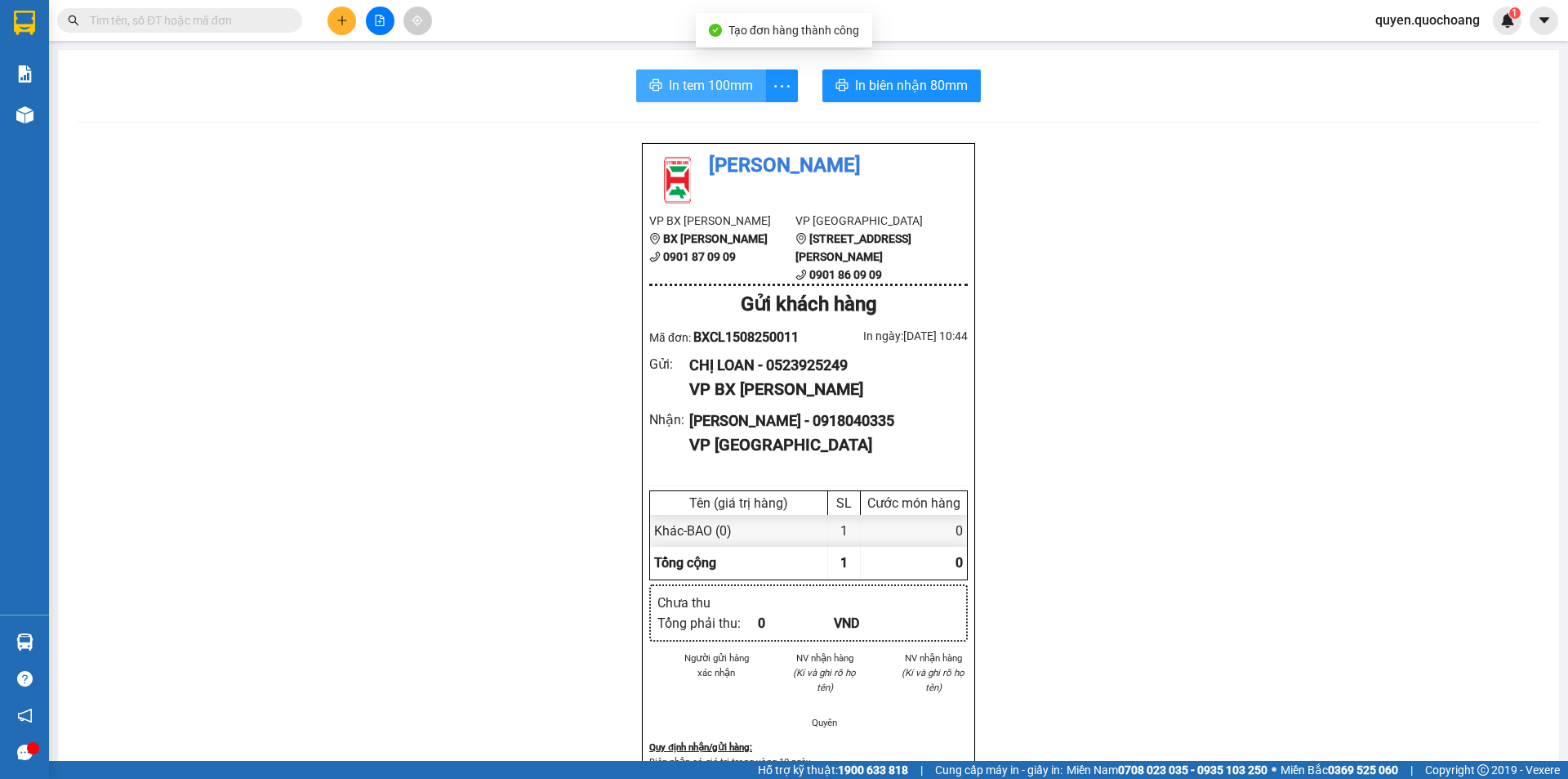
click at [695, 81] on span "In tem 100mm" at bounding box center [711, 85] width 84 height 20
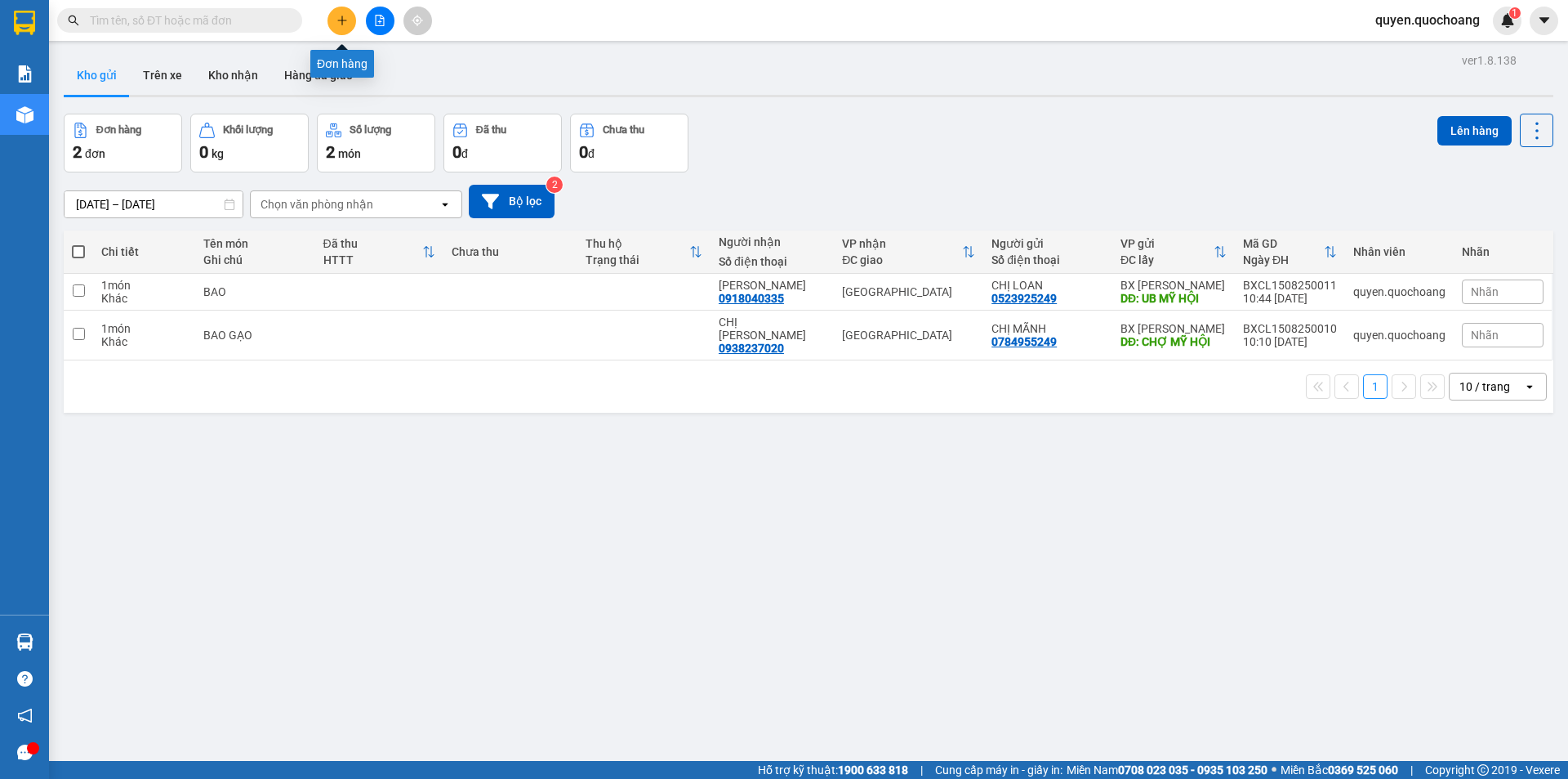
click at [341, 7] on button at bounding box center [341, 21] width 29 height 29
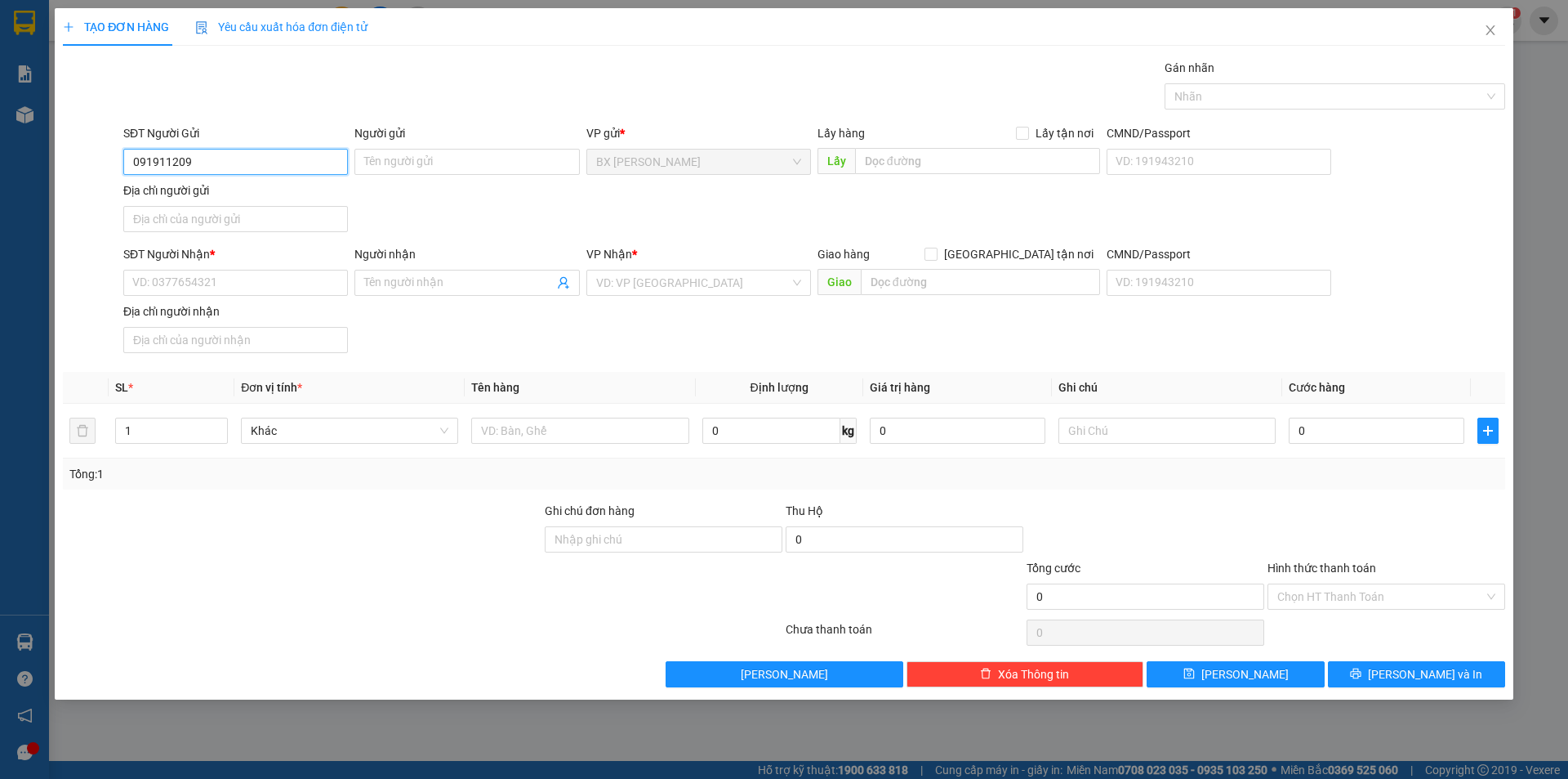
type input "0919112099"
click at [299, 192] on div "0919112099 - CHỊ OANH" at bounding box center [235, 195] width 205 height 18
type input "CHỊ OANH"
type input "0919112099"
click at [285, 287] on input "SĐT Người Nhận *" at bounding box center [236, 283] width 225 height 26
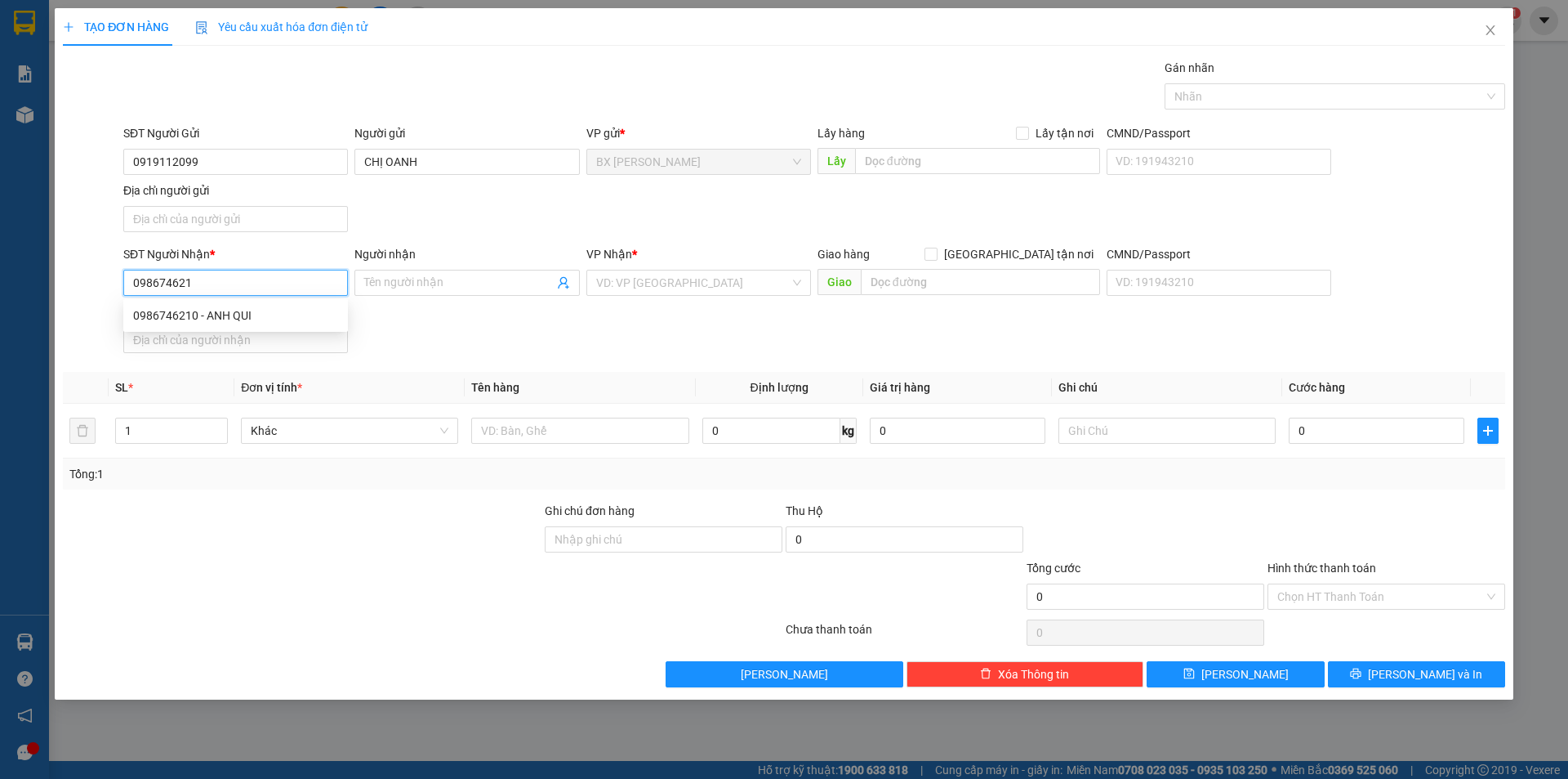
type input "0986746210"
click at [285, 318] on div "0986746210 - ANH QUI" at bounding box center [235, 316] width 205 height 18
type input "ANH QUI"
type input "0986746210"
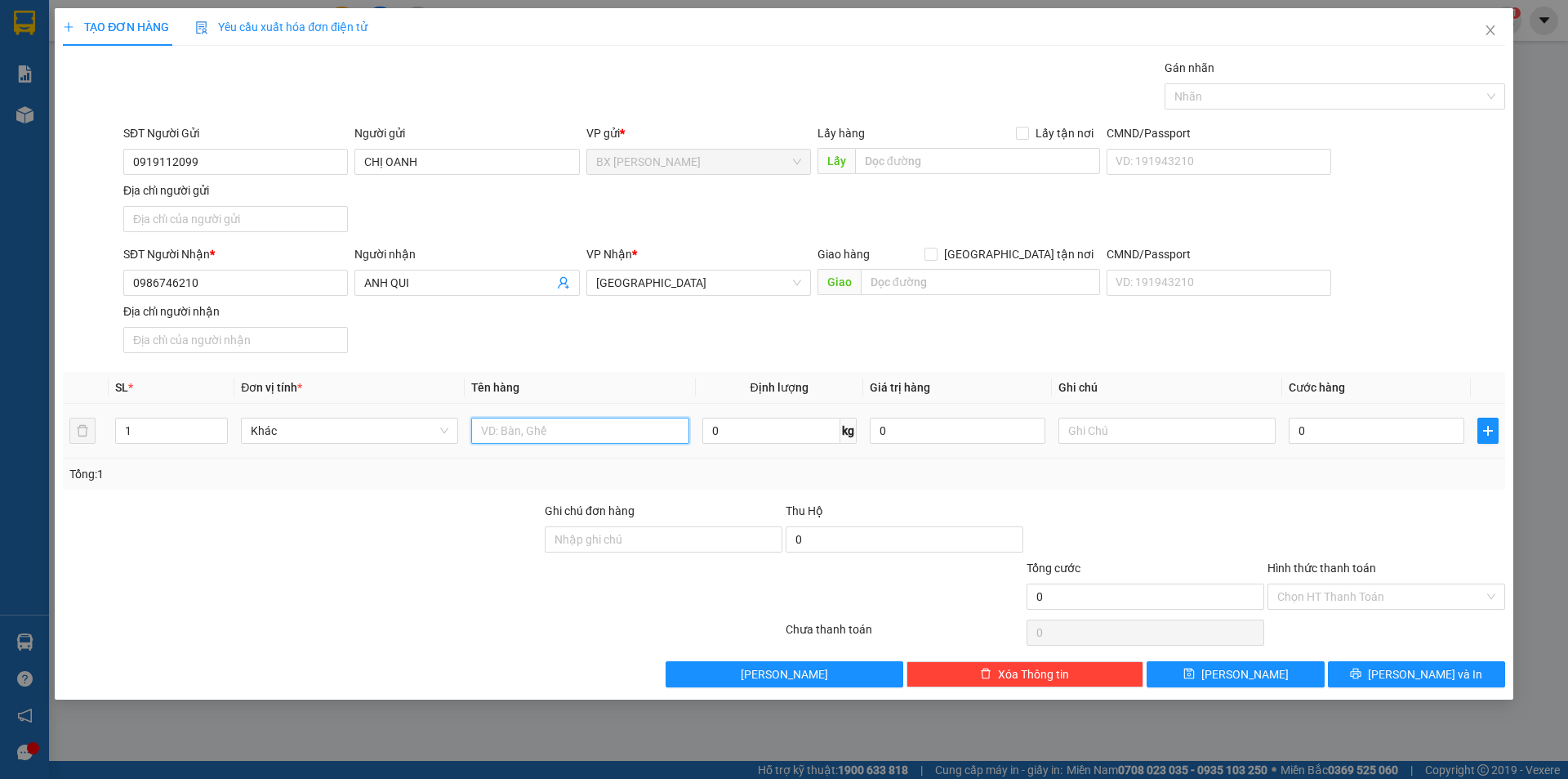
click at [596, 430] on input "text" at bounding box center [580, 430] width 218 height 26
type input "THÙNG"
click at [924, 161] on input "text" at bounding box center [978, 161] width 246 height 26
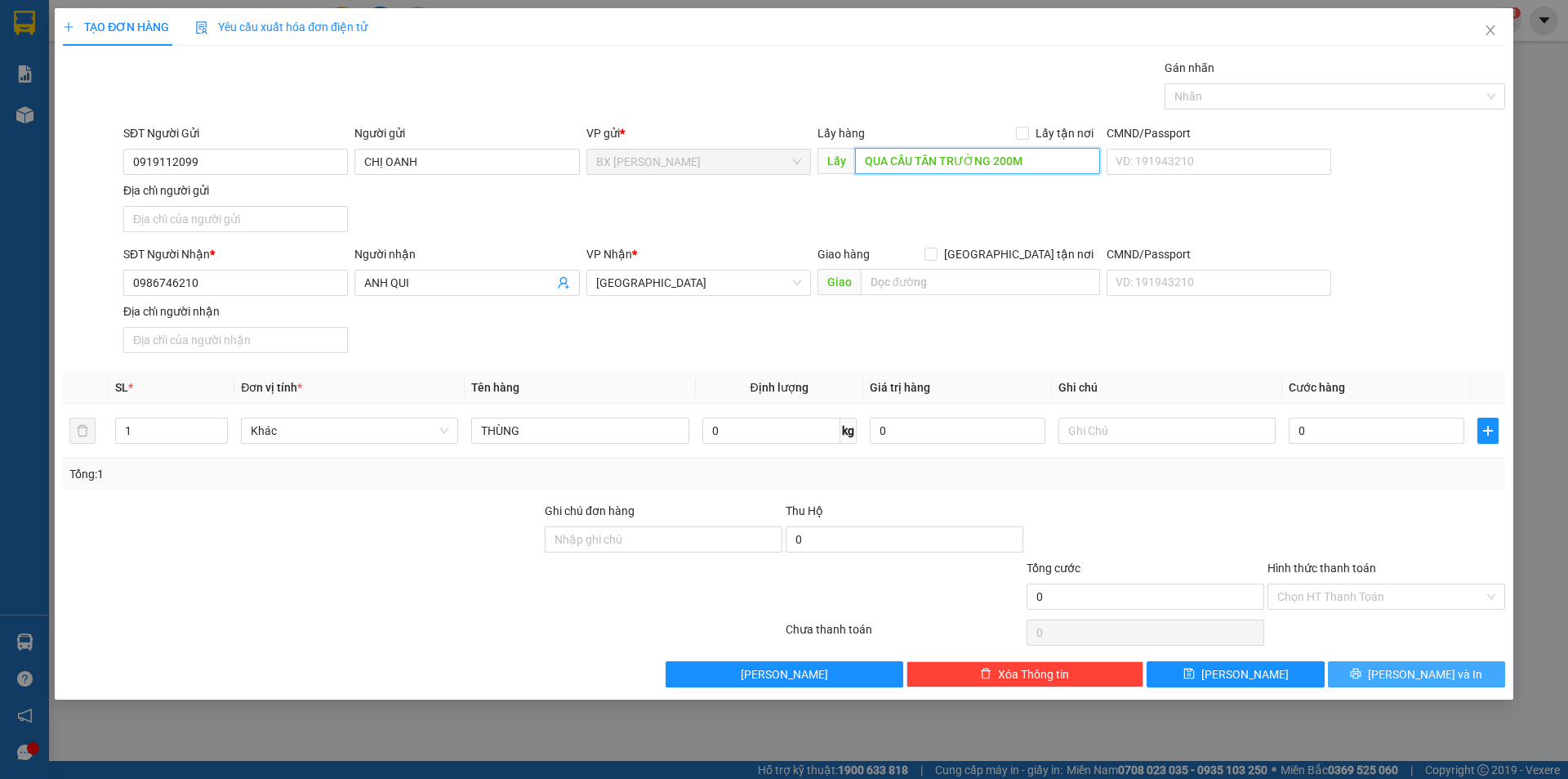
type input "QUA CẦU TÂN TRƯỜNG 200M"
click at [1417, 682] on span "Lưu và In" at bounding box center [1425, 674] width 115 height 18
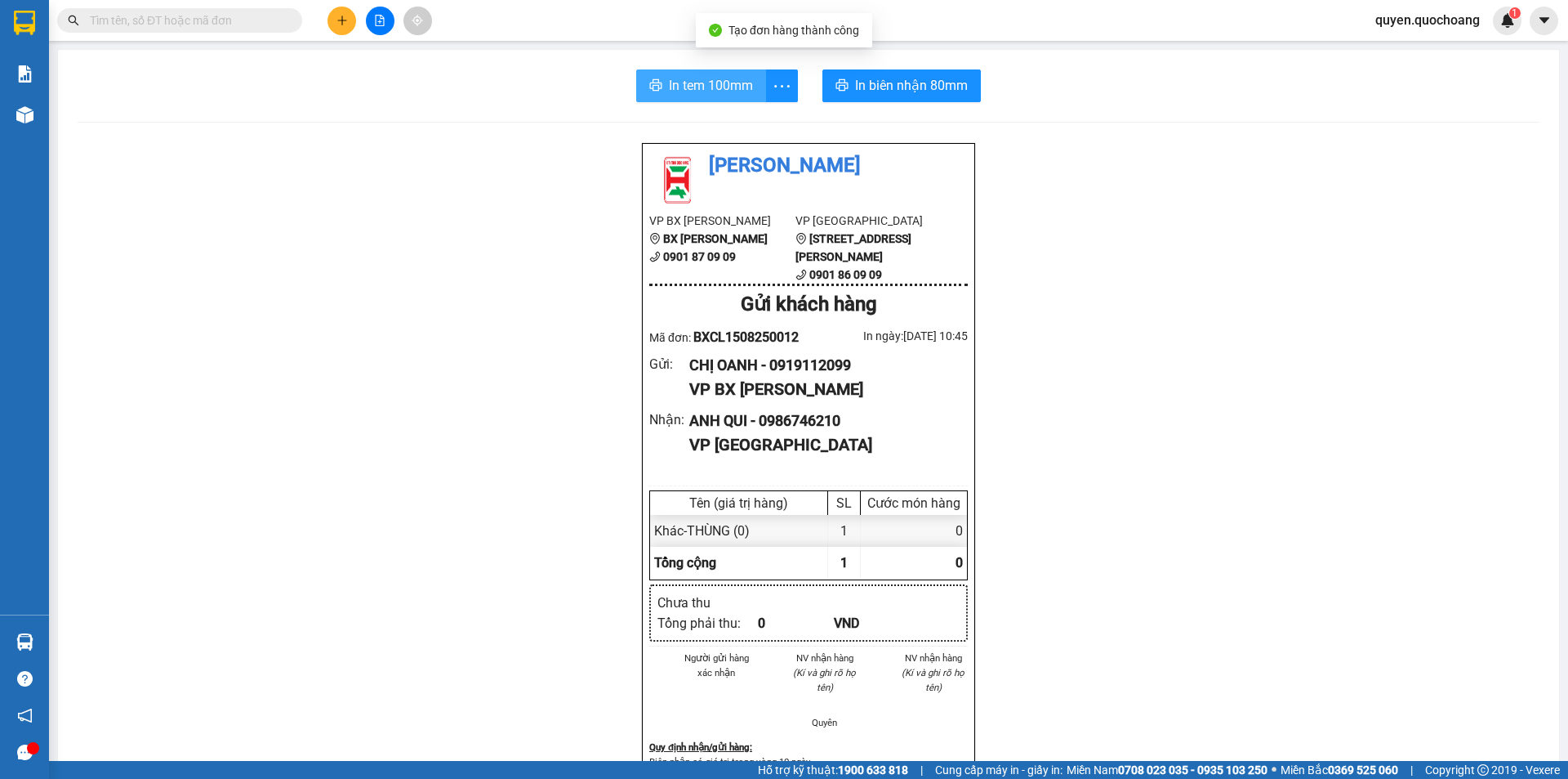
click at [671, 74] on button "In tem 100mm" at bounding box center [702, 86] width 130 height 33
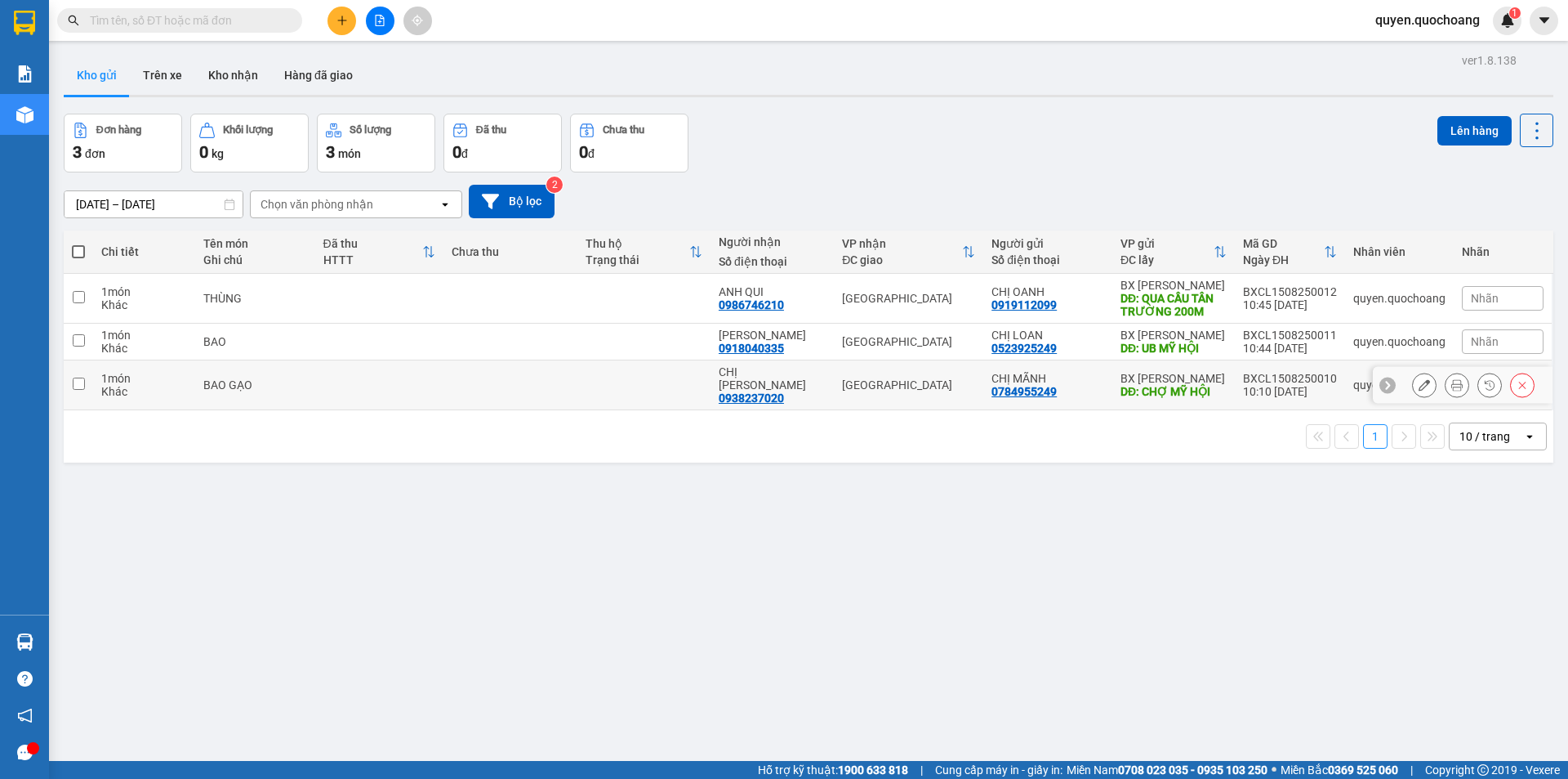
click at [1229, 379] on td "BX Cao Lãnh DĐ: CHỢ MỸ HỘI" at bounding box center [1174, 386] width 123 height 50
checkbox input "true"
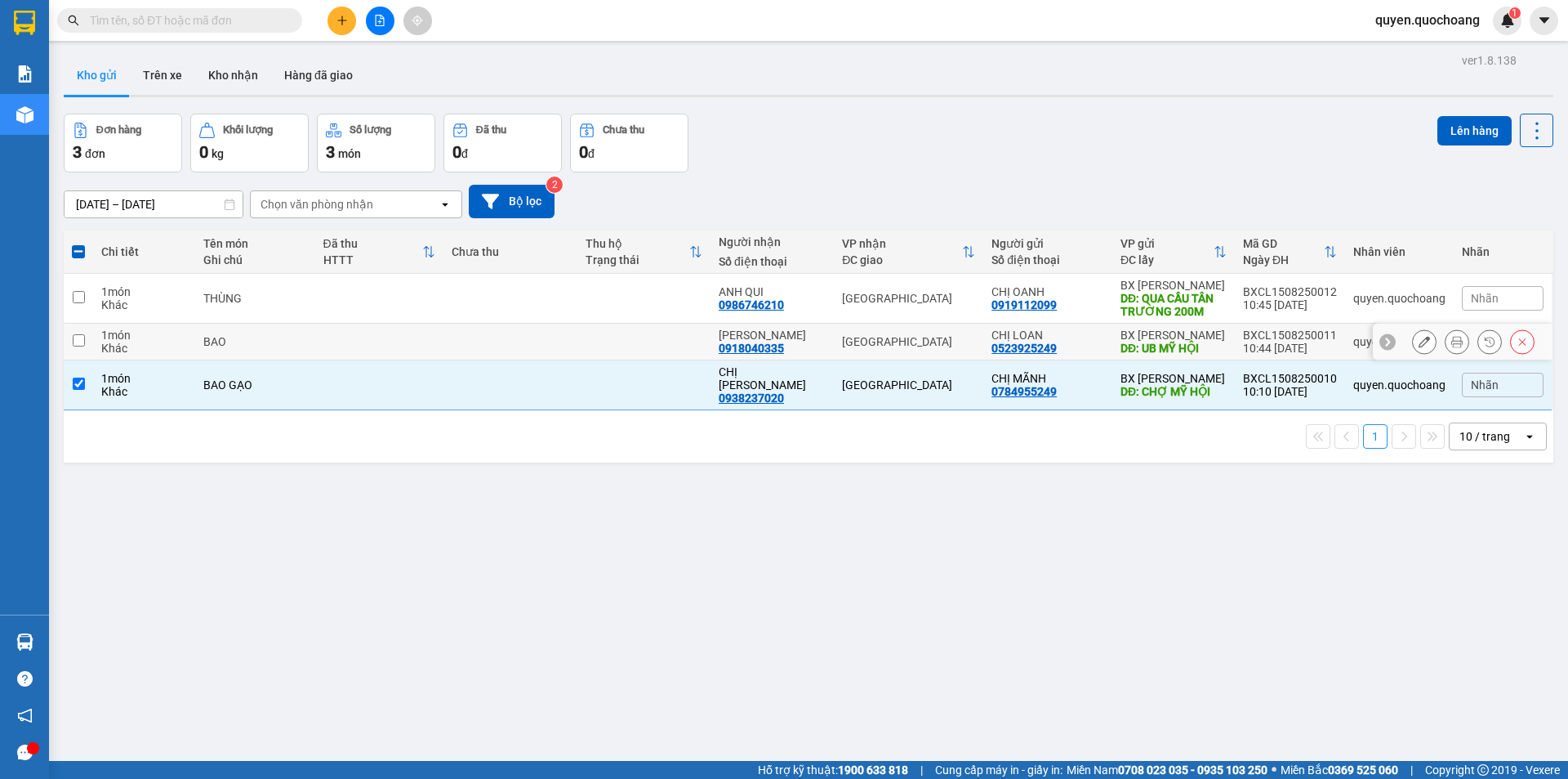
click at [1257, 349] on div "10:44 [DATE]" at bounding box center [1291, 348] width 94 height 13
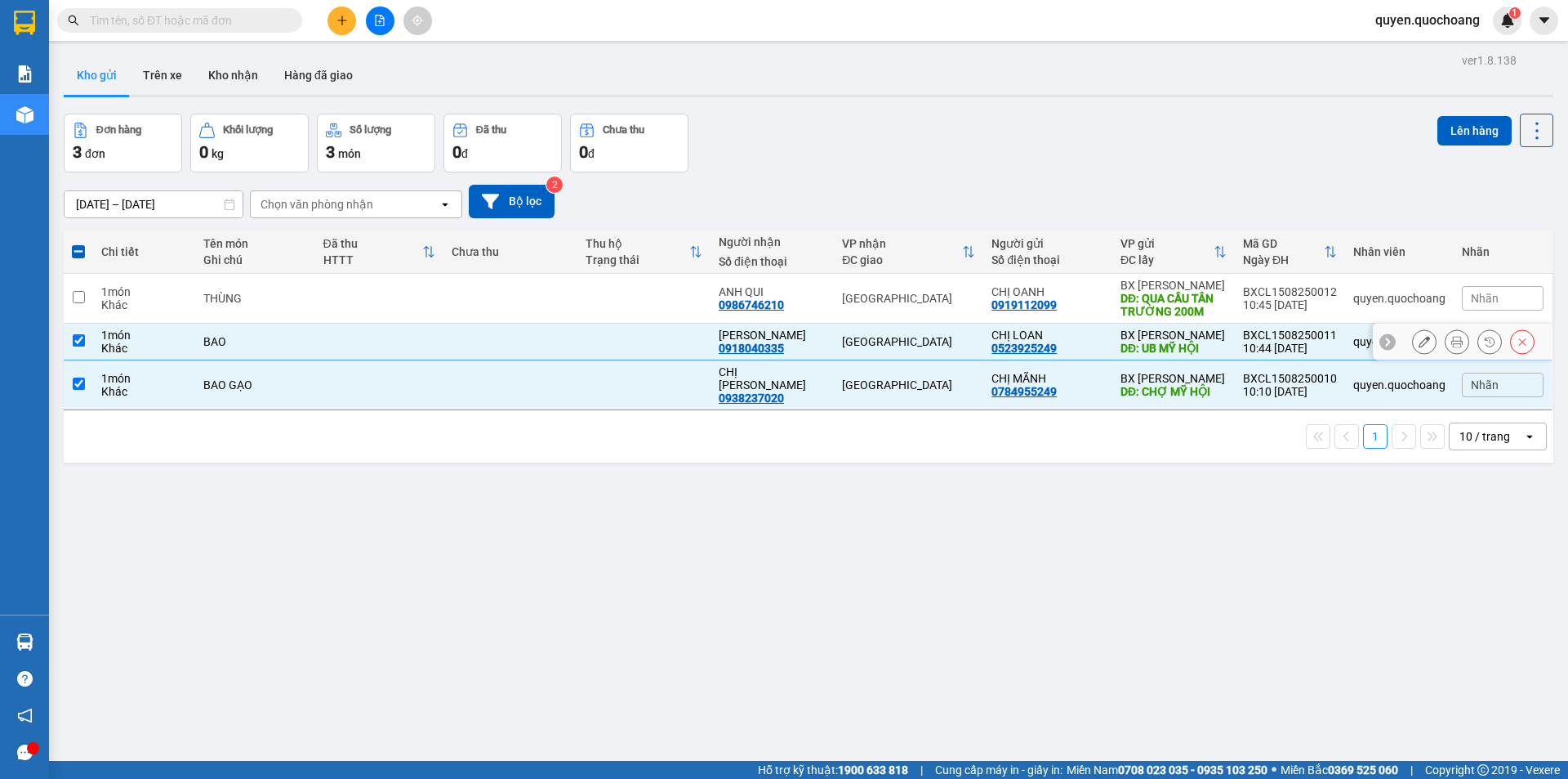
click at [1235, 349] on td "BXCL1508250011 10:44 15/08" at bounding box center [1290, 342] width 110 height 37
checkbox input "false"
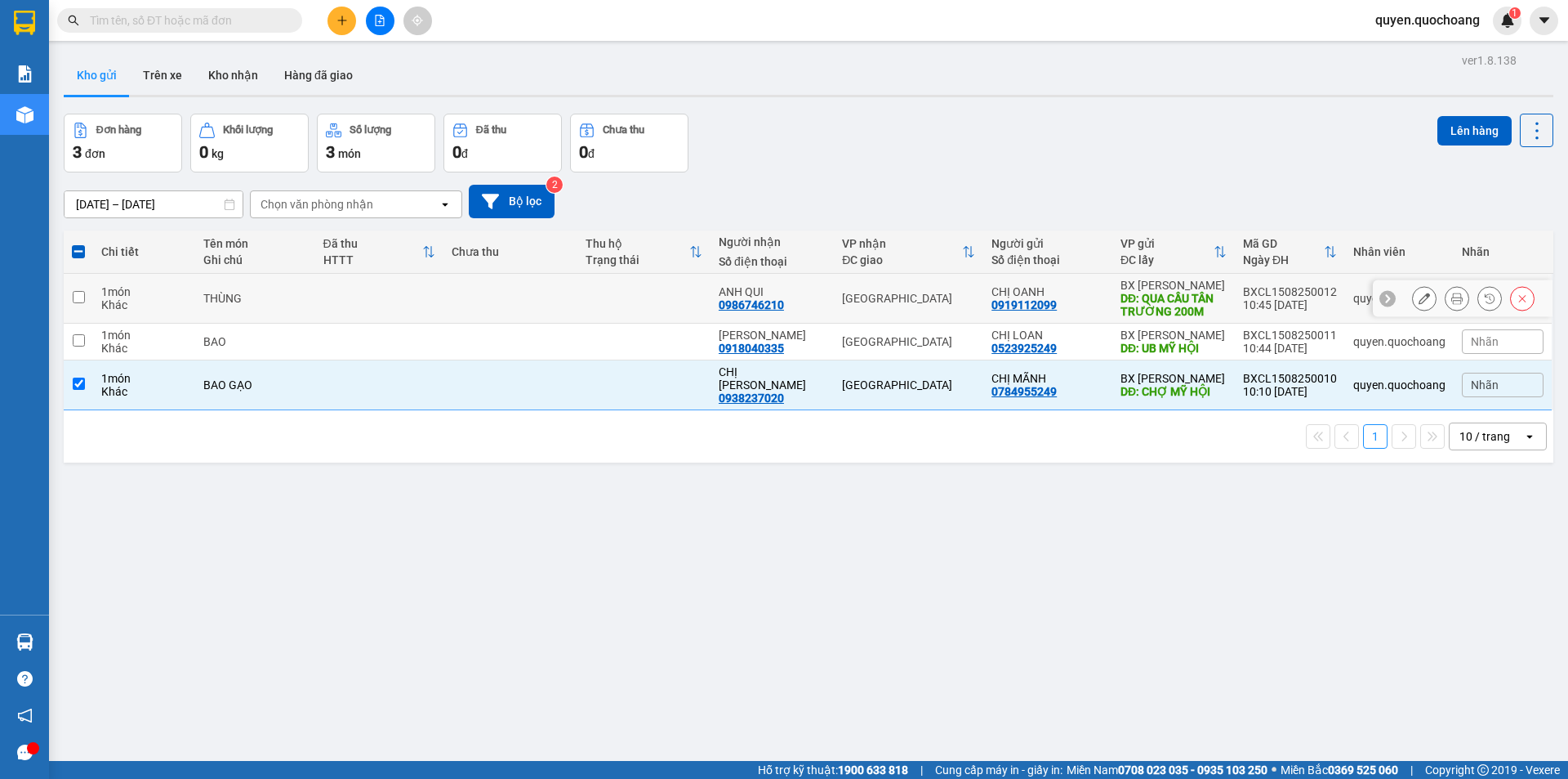
click at [1257, 302] on div "10:45 15/08" at bounding box center [1291, 305] width 94 height 13
checkbox input "true"
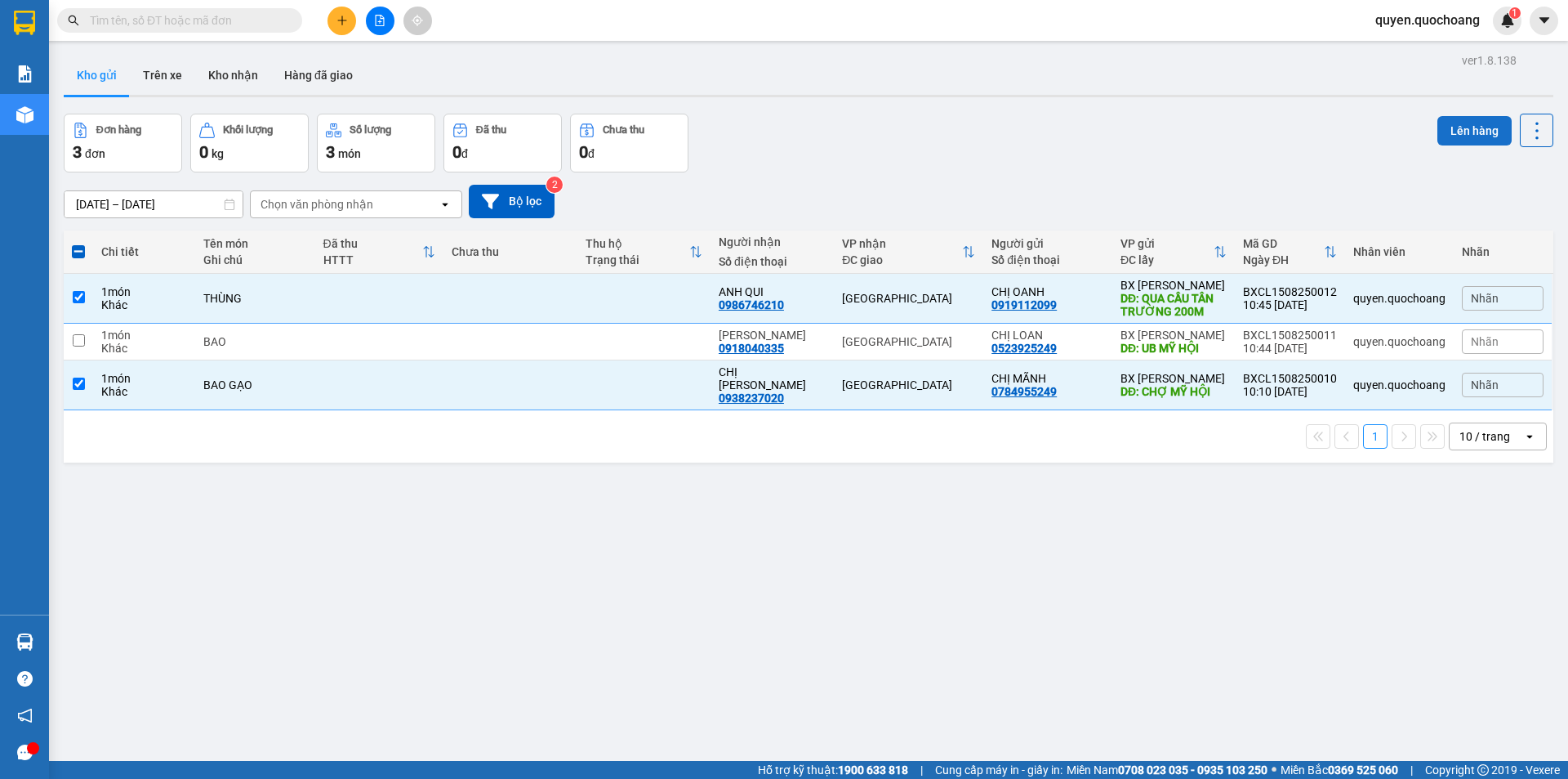
click at [1445, 135] on button "Lên hàng" at bounding box center [1474, 130] width 74 height 29
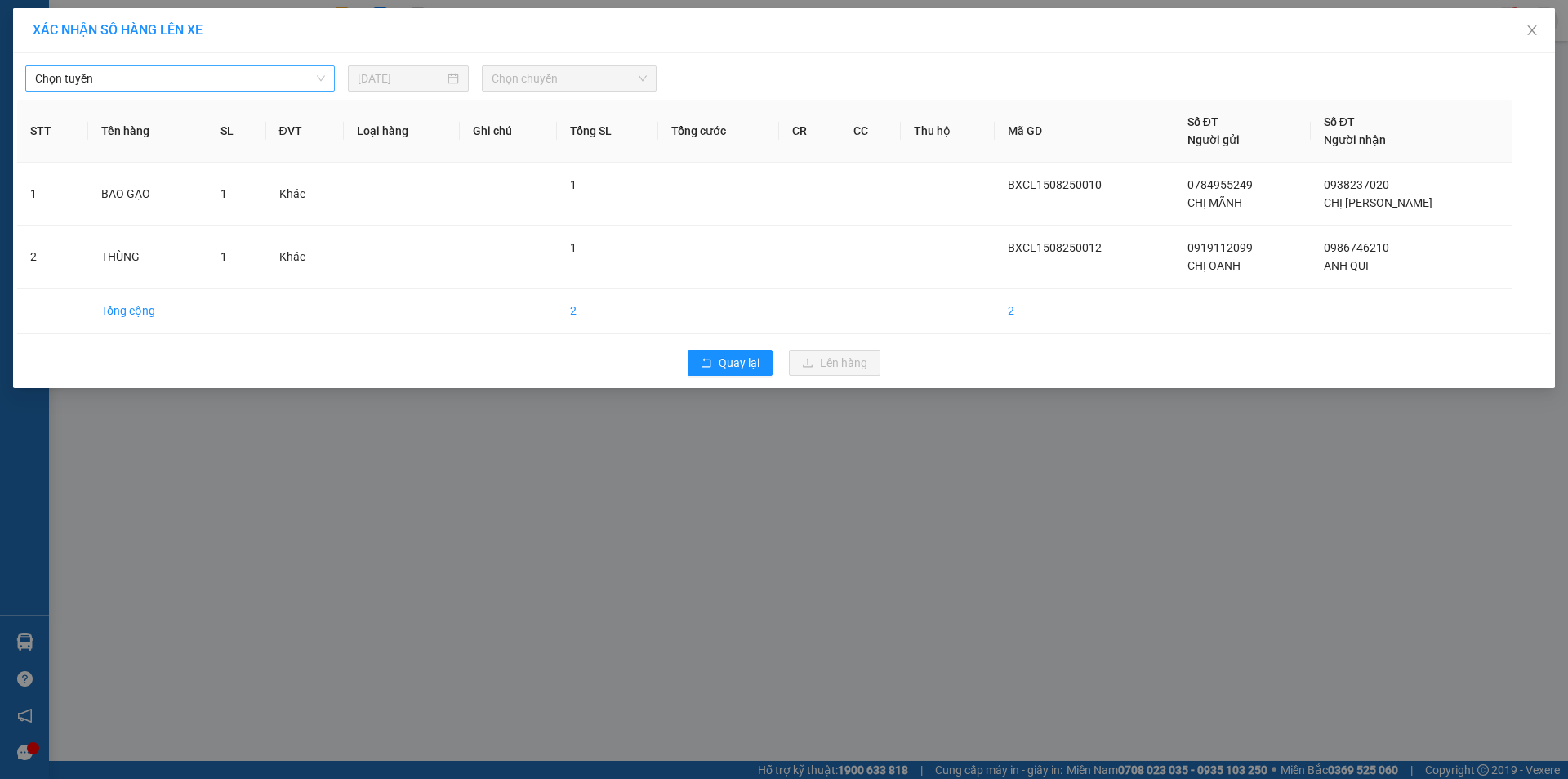
click at [250, 82] on span "Chọn tuyến" at bounding box center [180, 78] width 290 height 25
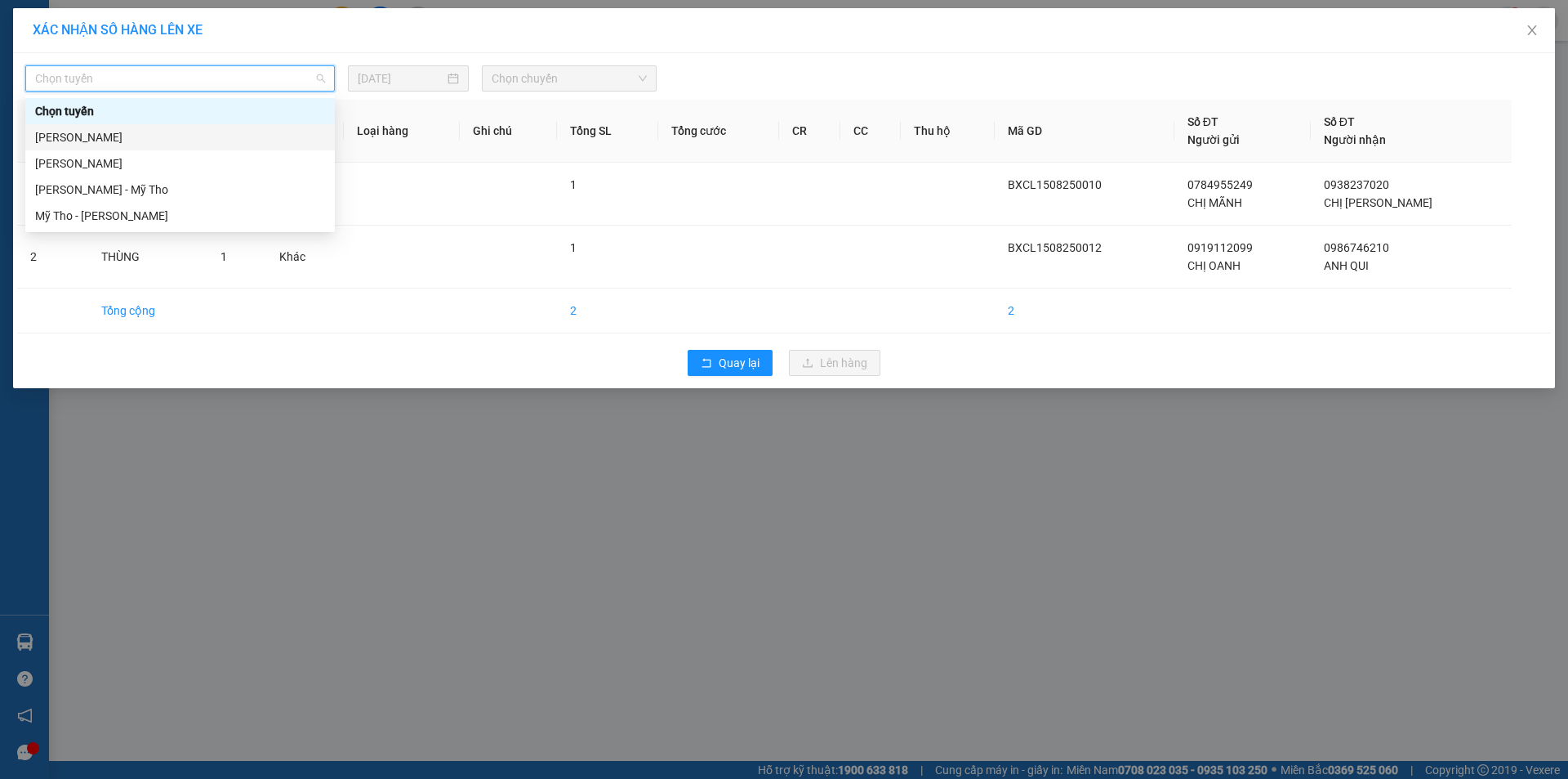
click at [207, 136] on div "Cao Lãnh - Hồ Chí Minh" at bounding box center [180, 137] width 290 height 18
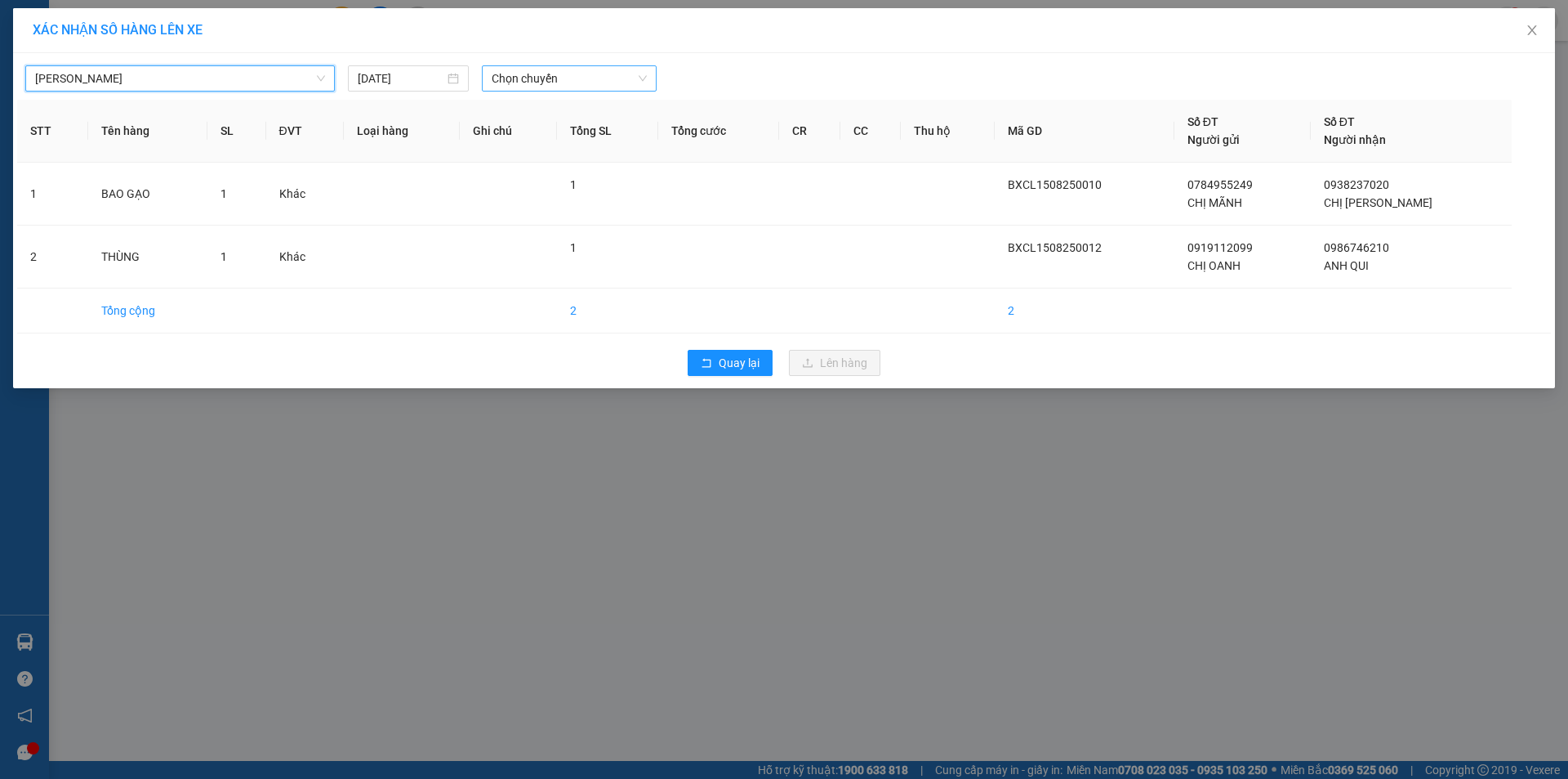
drag, startPoint x: 537, startPoint y: 77, endPoint x: 542, endPoint y: 84, distance: 8.6
click at [537, 78] on span "Chọn chuyến" at bounding box center [569, 78] width 155 height 25
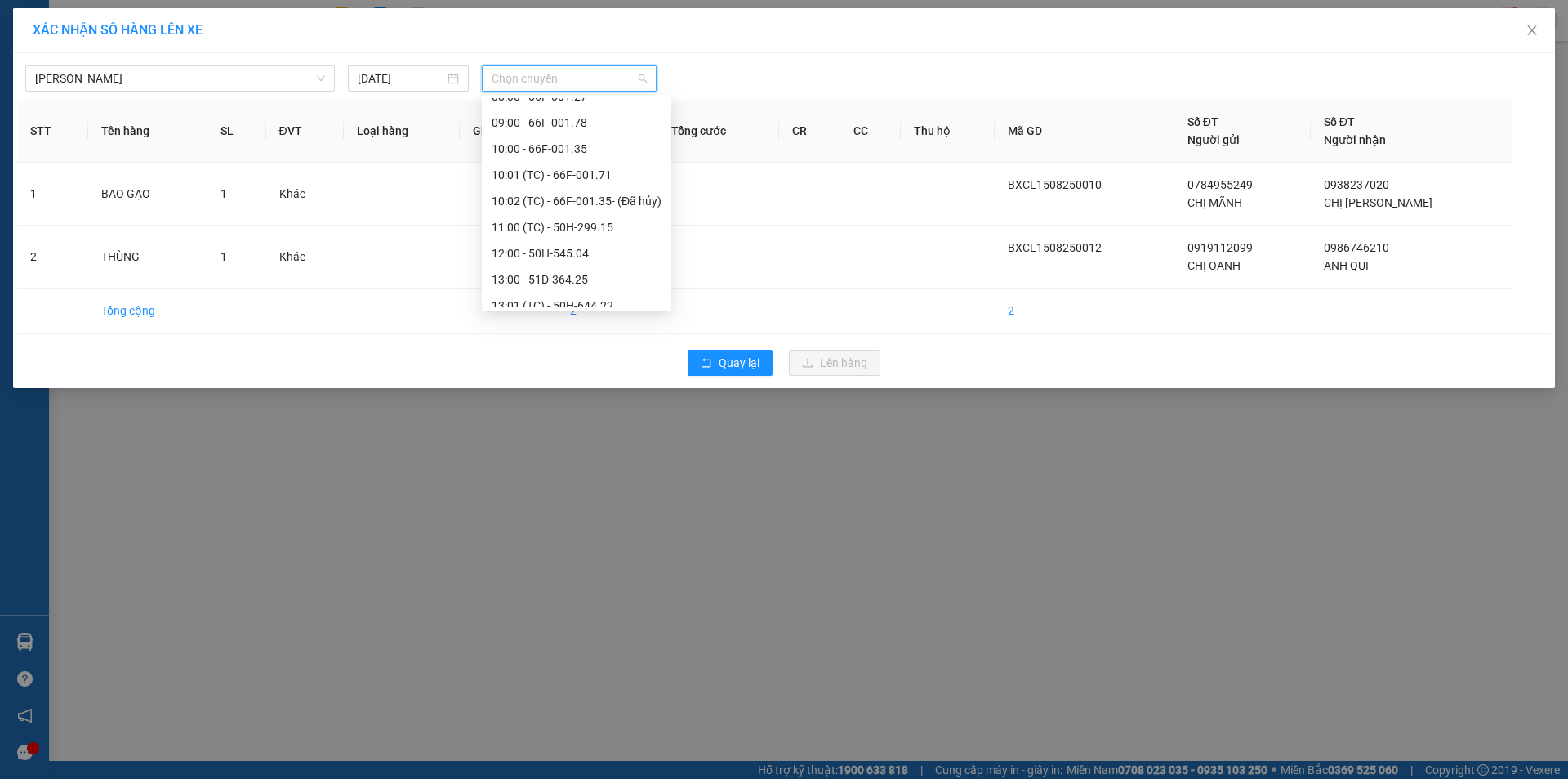
scroll to position [490, 0]
click at [579, 223] on div "11:00 (TC) - 50H-299.15" at bounding box center [577, 223] width 170 height 18
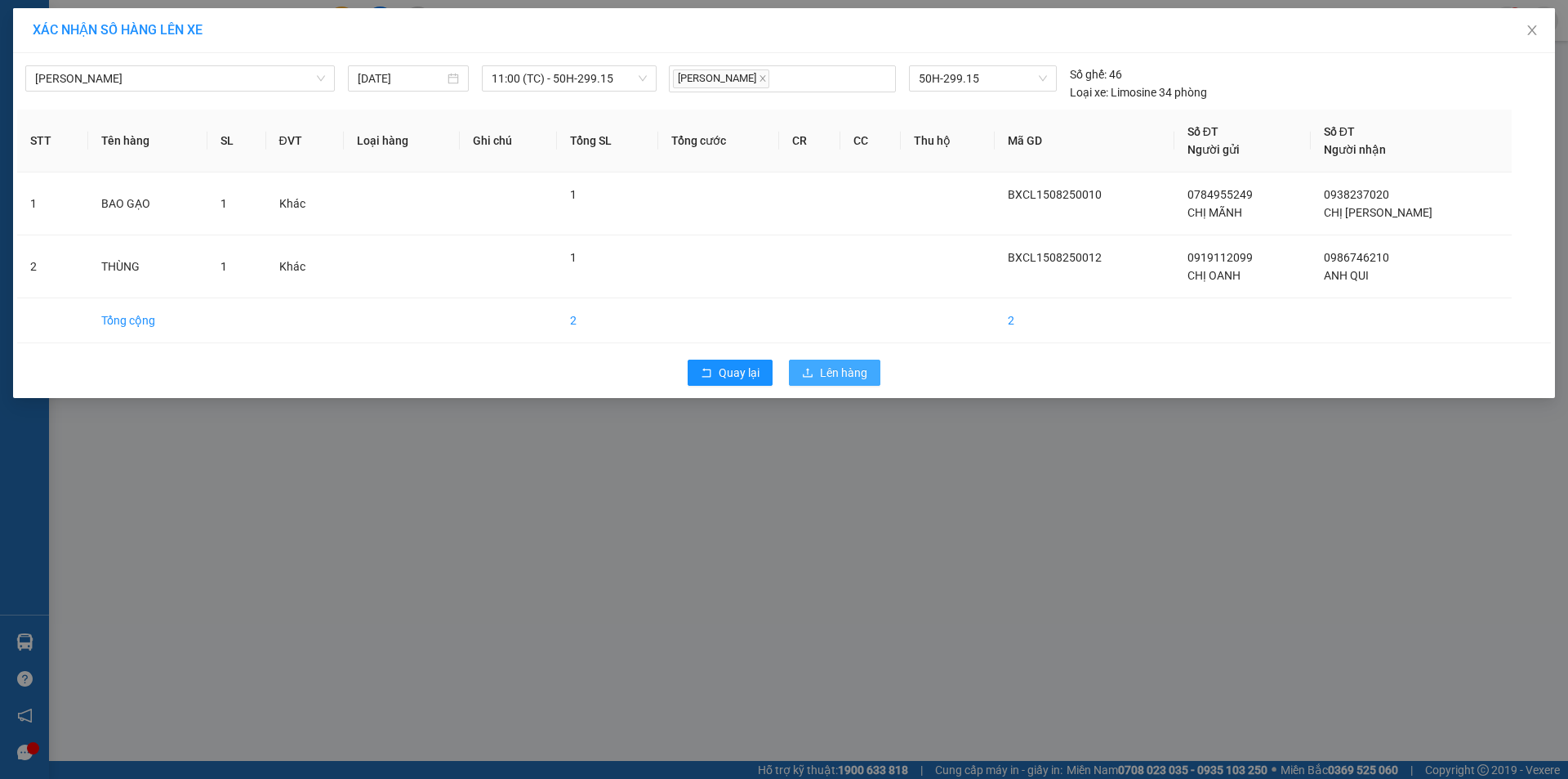
click at [835, 360] on button "Lên hàng" at bounding box center [835, 373] width 92 height 26
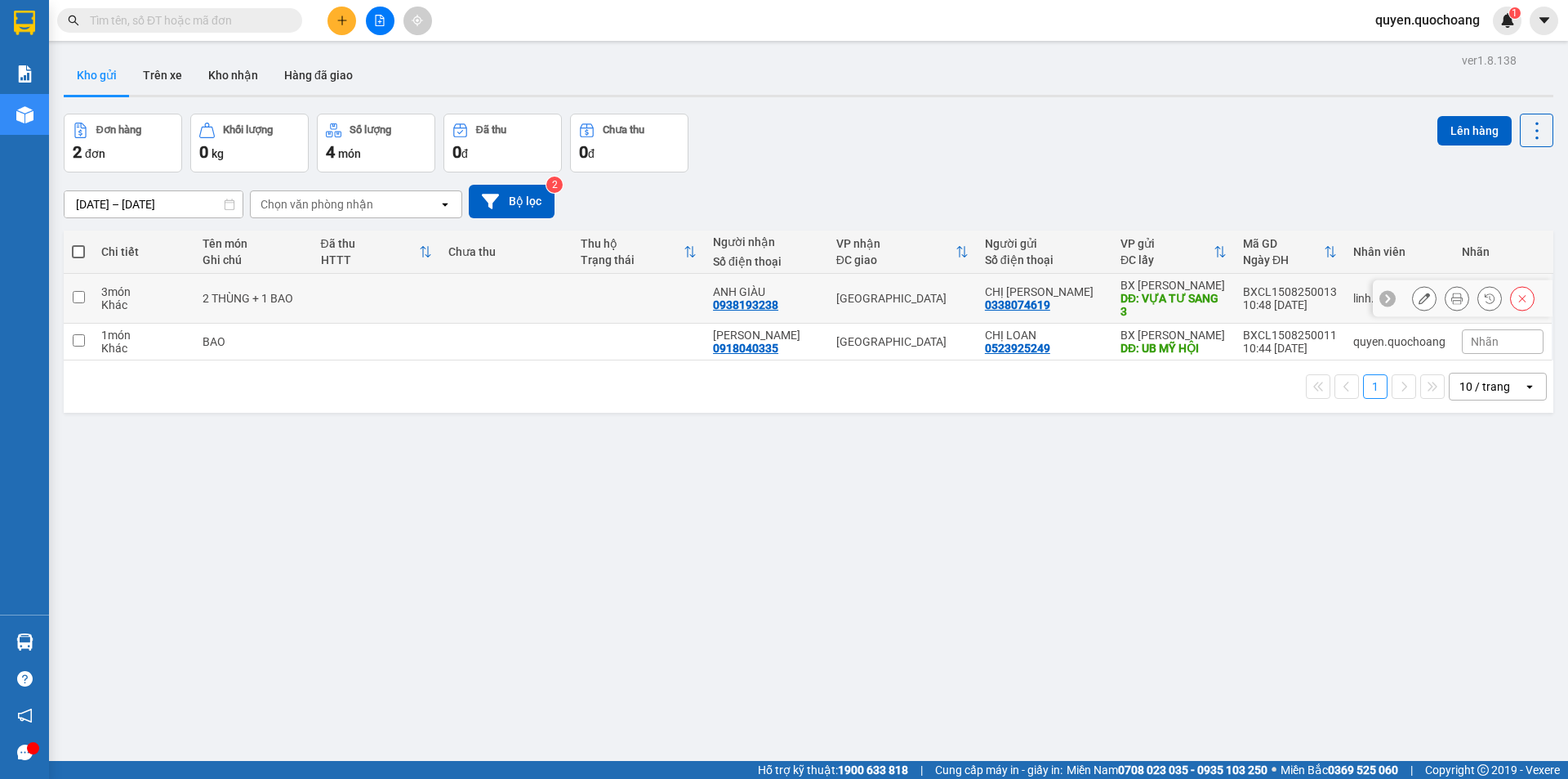
click at [1451, 297] on icon at bounding box center [1456, 298] width 11 height 11
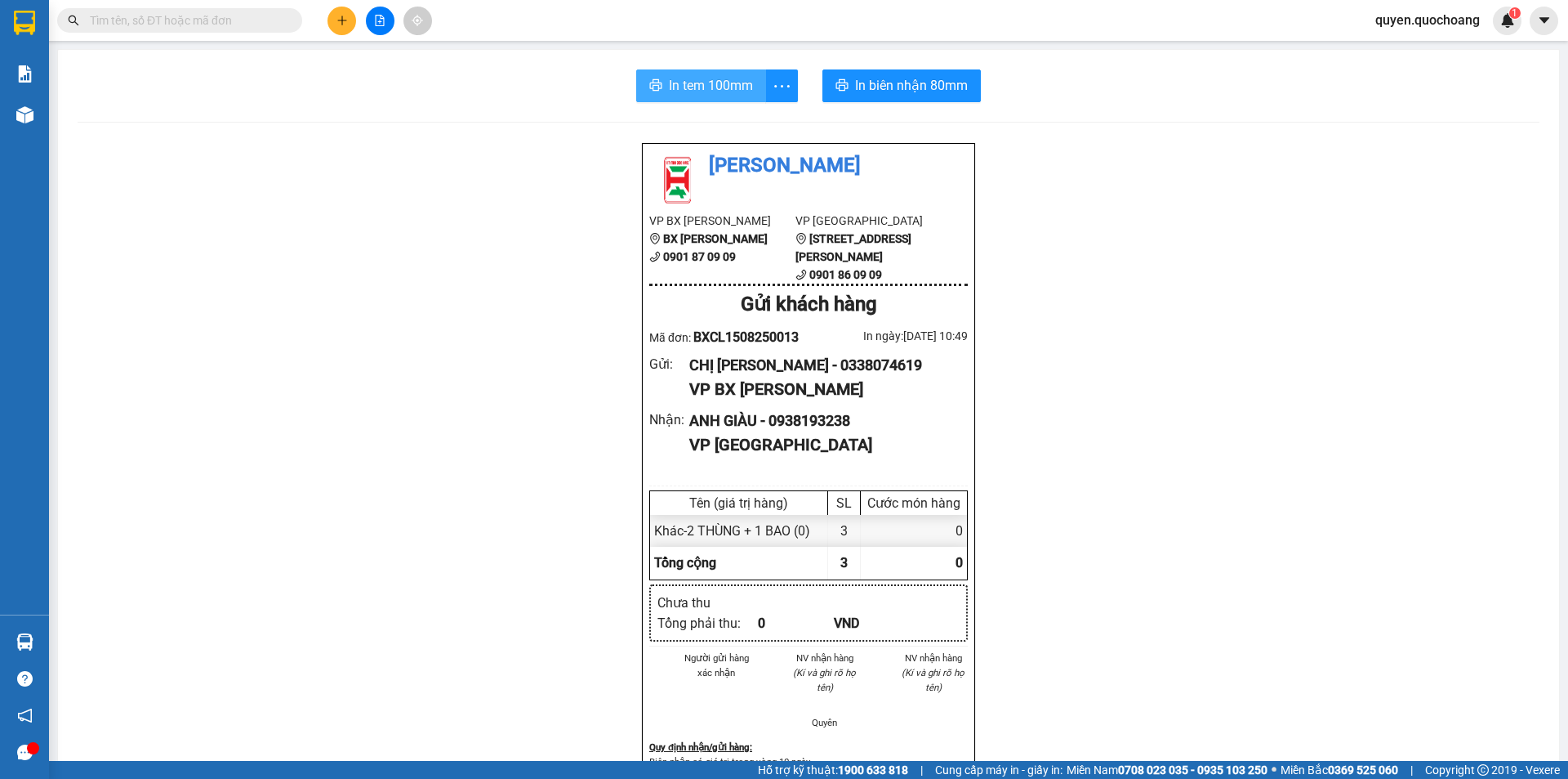
drag, startPoint x: 722, startPoint y: 90, endPoint x: 981, endPoint y: 61, distance: 260.6
click at [721, 90] on span "In tem 100mm" at bounding box center [711, 85] width 84 height 20
